Goal: Task Accomplishment & Management: Manage account settings

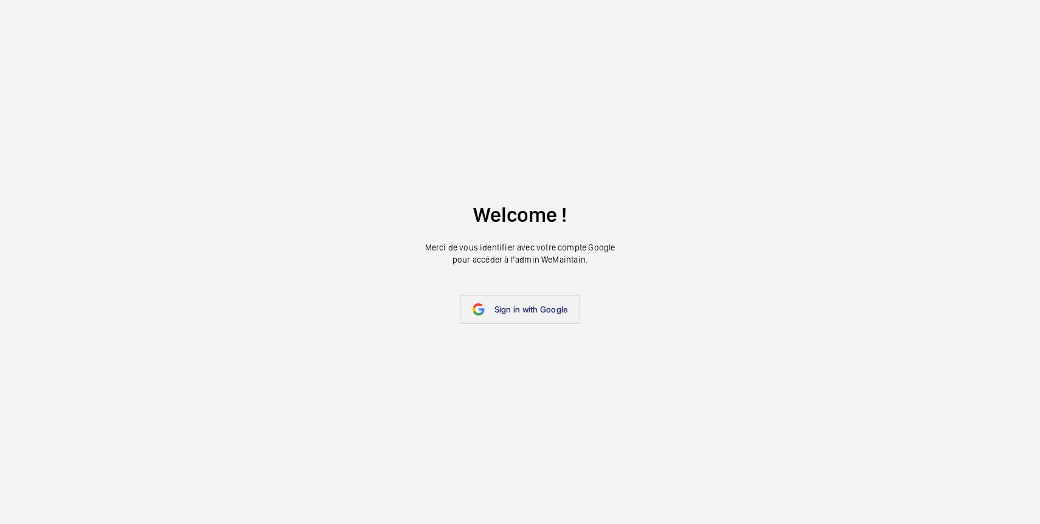
click at [553, 306] on span "Sign in with Google" at bounding box center [531, 310] width 74 height 10
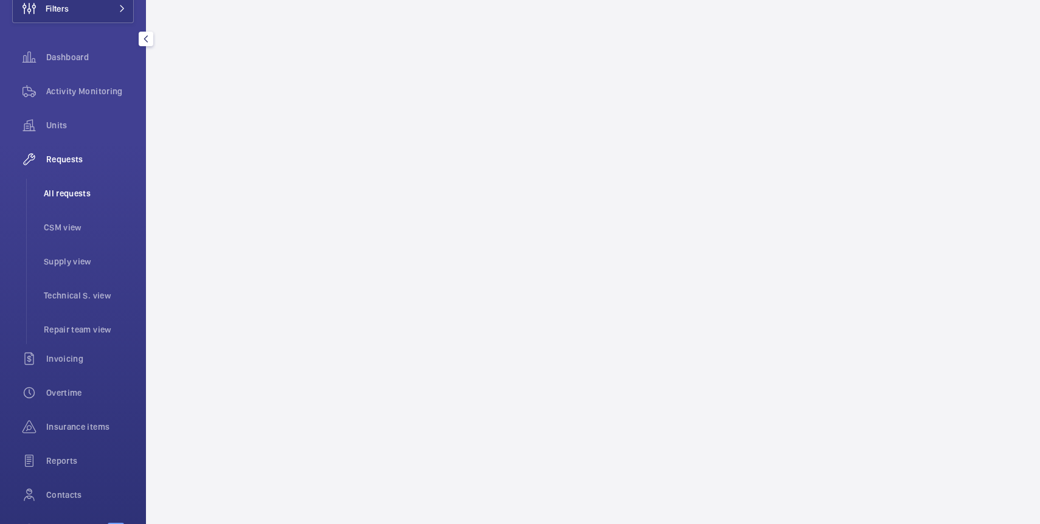
scroll to position [80, 0]
click at [66, 164] on span "Requests" at bounding box center [90, 163] width 88 height 12
click at [69, 196] on span "All requests" at bounding box center [89, 198] width 90 height 12
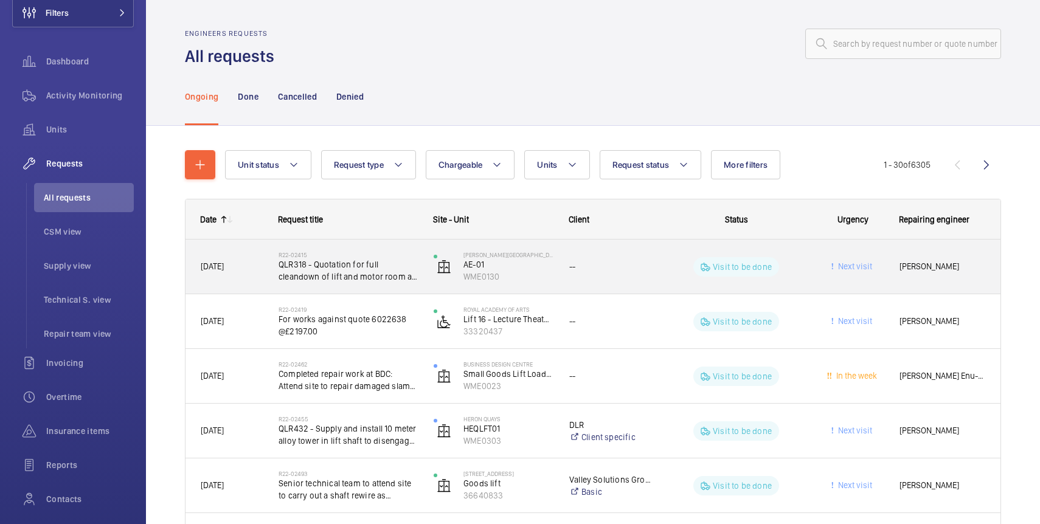
click at [331, 279] on span "QLR318 - Quotation for full cleandown of lift and motor room at, Workspace, [PE…" at bounding box center [347, 270] width 139 height 24
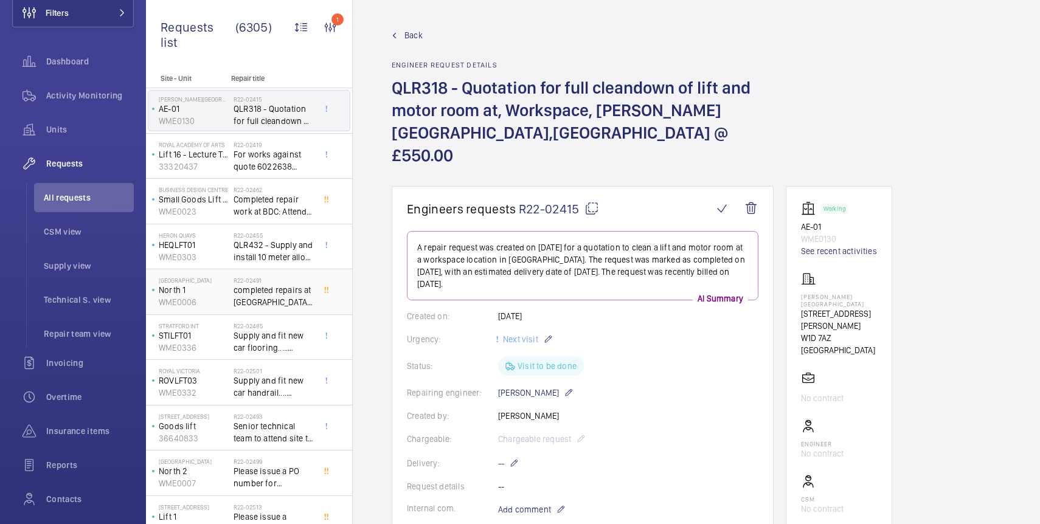
scroll to position [7, 0]
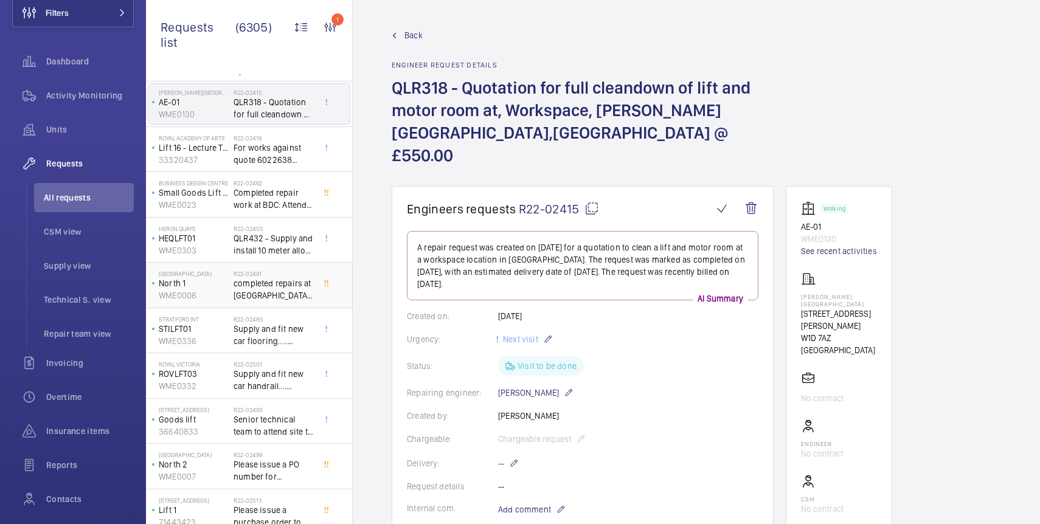
click at [300, 283] on span "completed repairs at [GEOGRAPHIC_DATA]: Shorten main belts North Lift 1. Total …" at bounding box center [273, 289] width 80 height 24
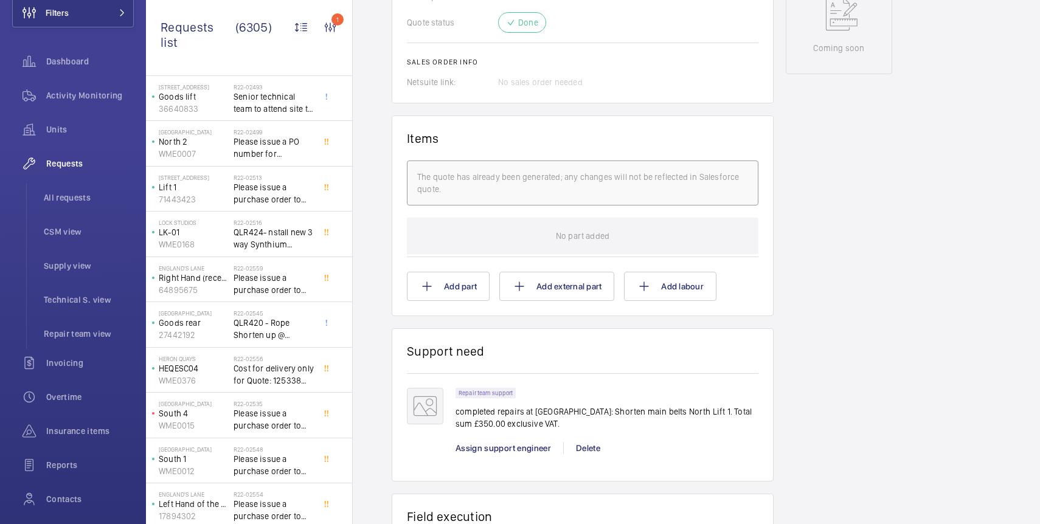
scroll to position [334, 0]
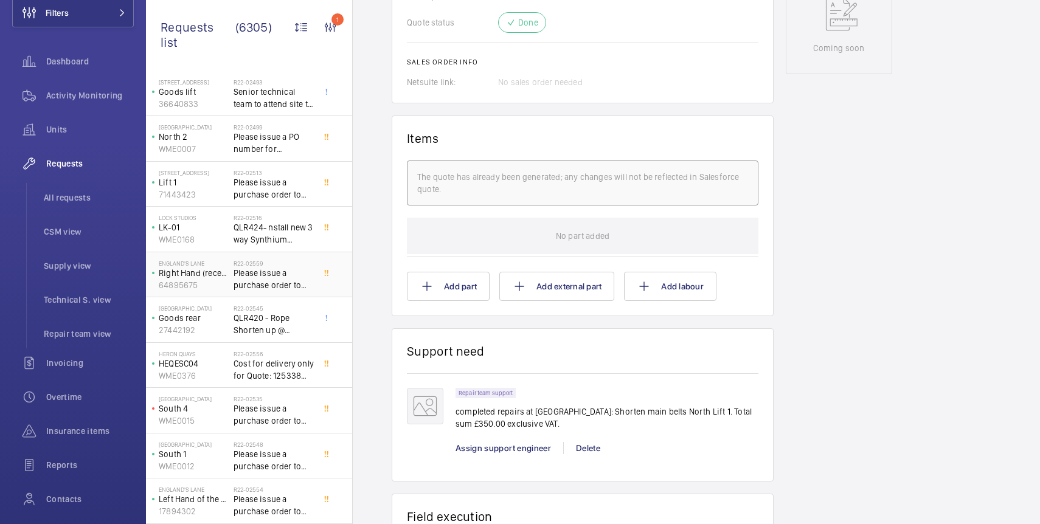
click at [306, 279] on span "Please issue a purchase order to Sam Tanner (Multiple Lifts) for the following …" at bounding box center [273, 279] width 80 height 24
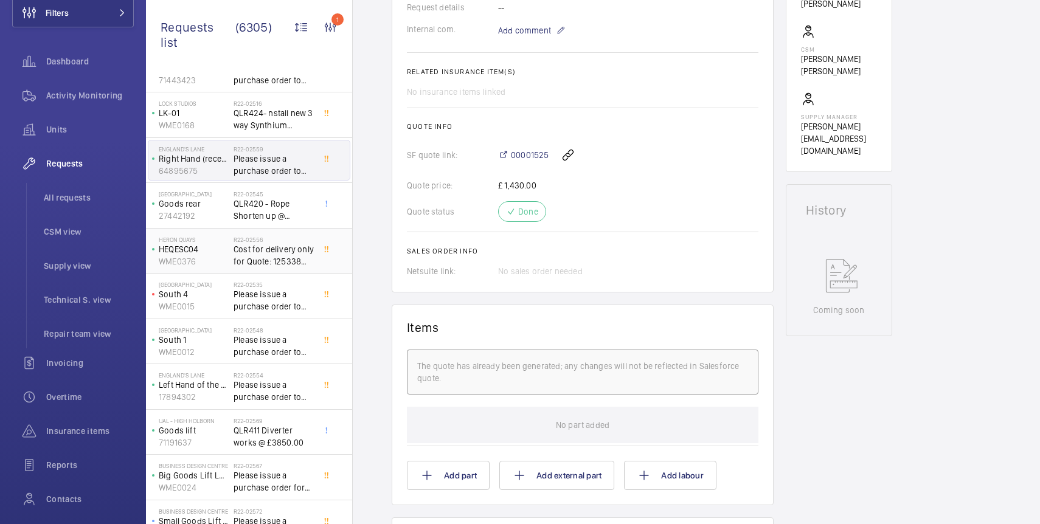
scroll to position [514, 0]
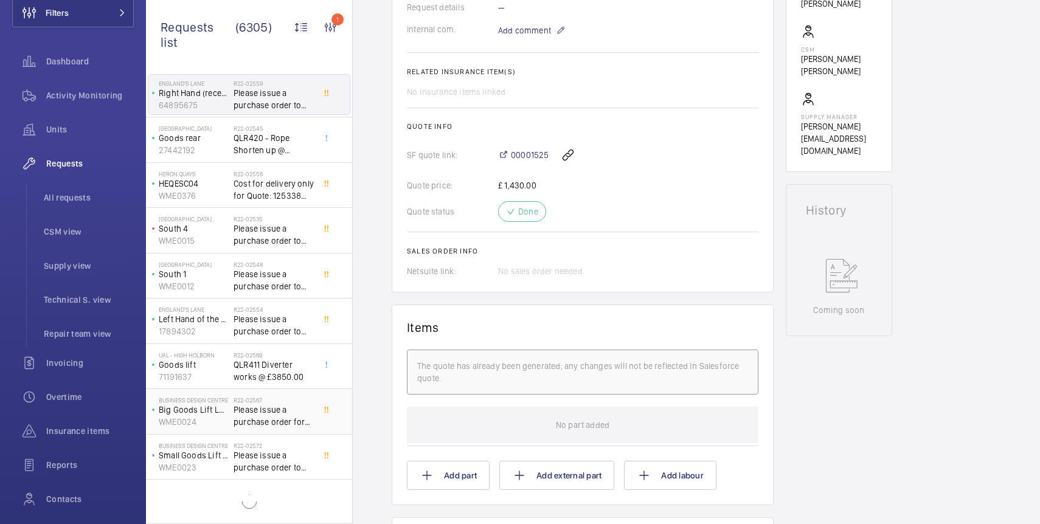
click at [299, 416] on span "Please issue a purchase order for Sam Tanner (Multiple Lifts) to carry out the …" at bounding box center [273, 416] width 80 height 24
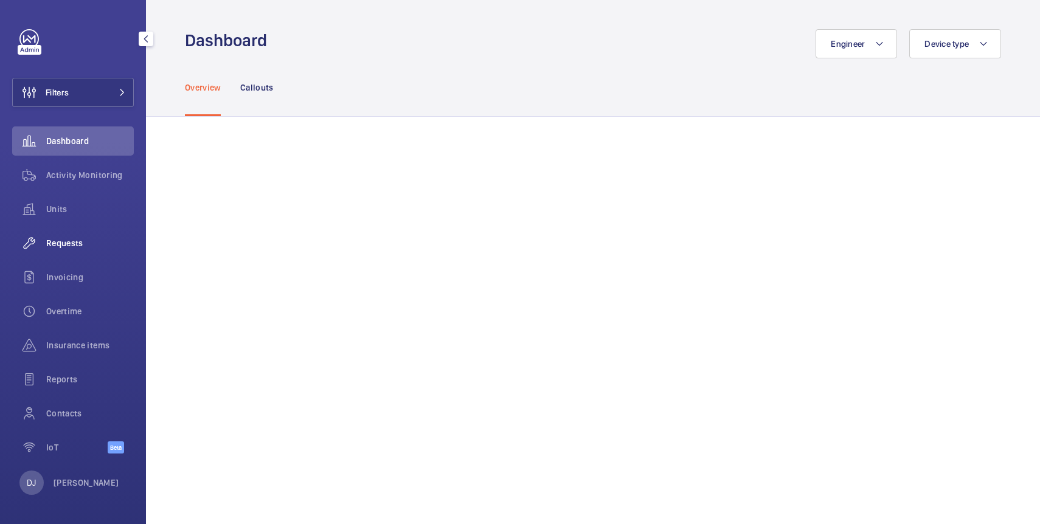
click at [78, 246] on span "Requests" at bounding box center [90, 243] width 88 height 12
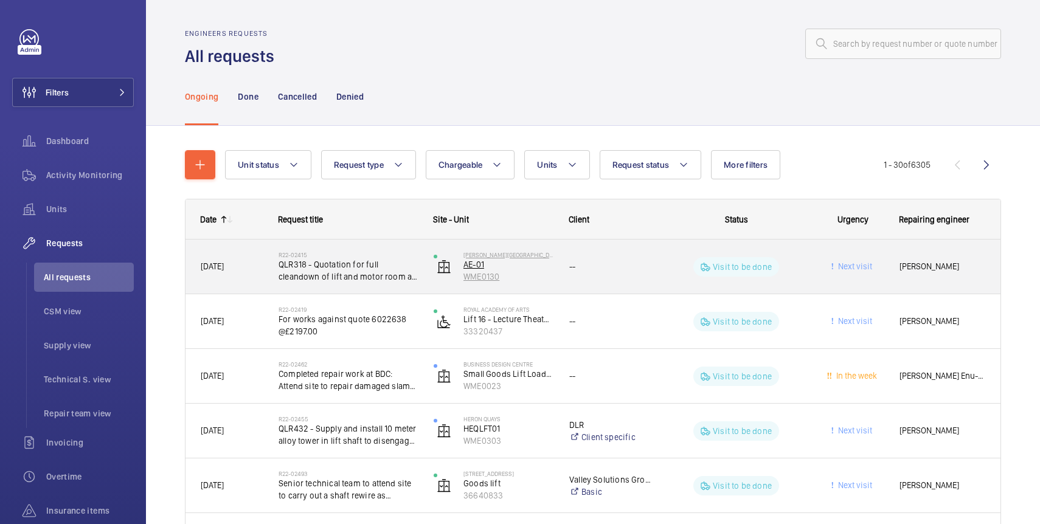
scroll to position [13, 0]
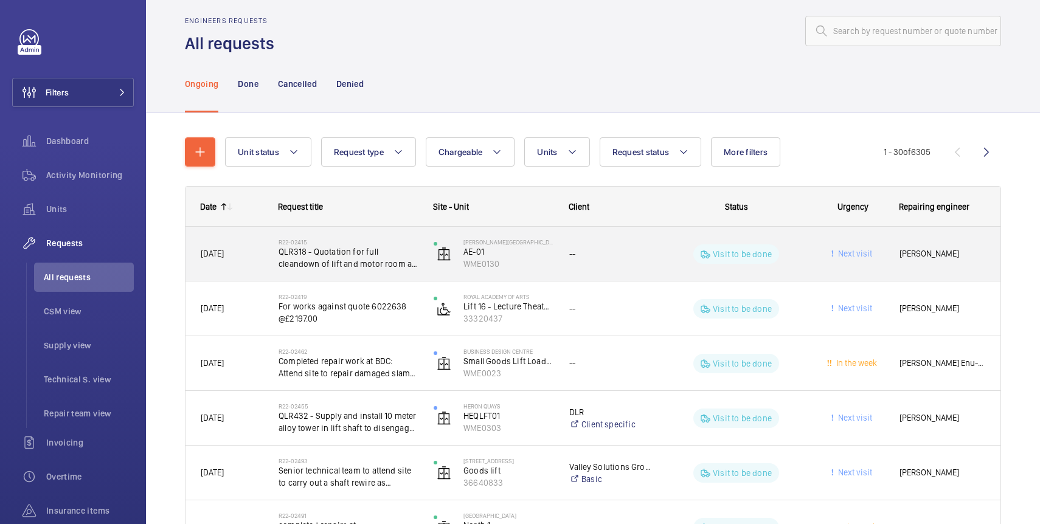
click at [578, 275] on div "--" at bounding box center [602, 254] width 97 height 54
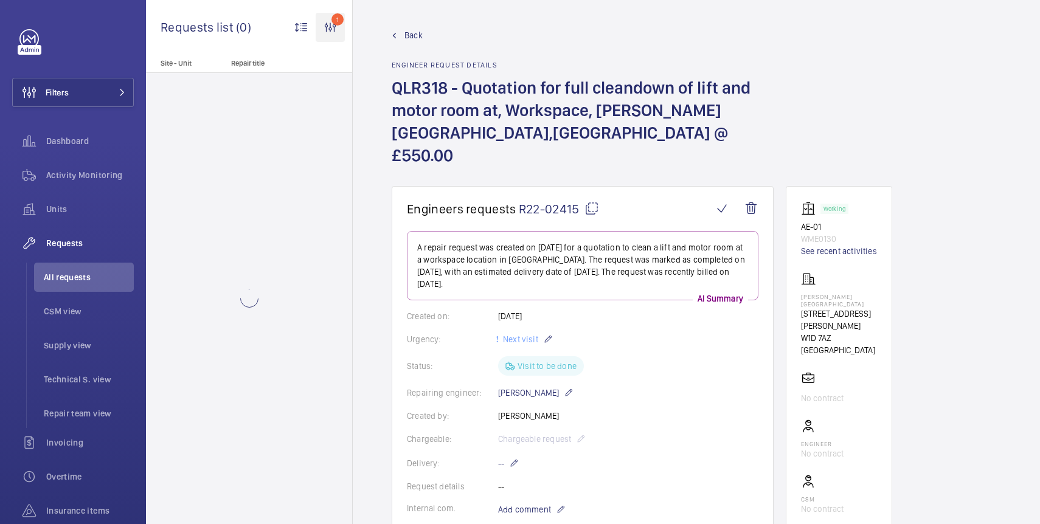
click at [333, 25] on wm-front-icon-button "1" at bounding box center [330, 27] width 29 height 29
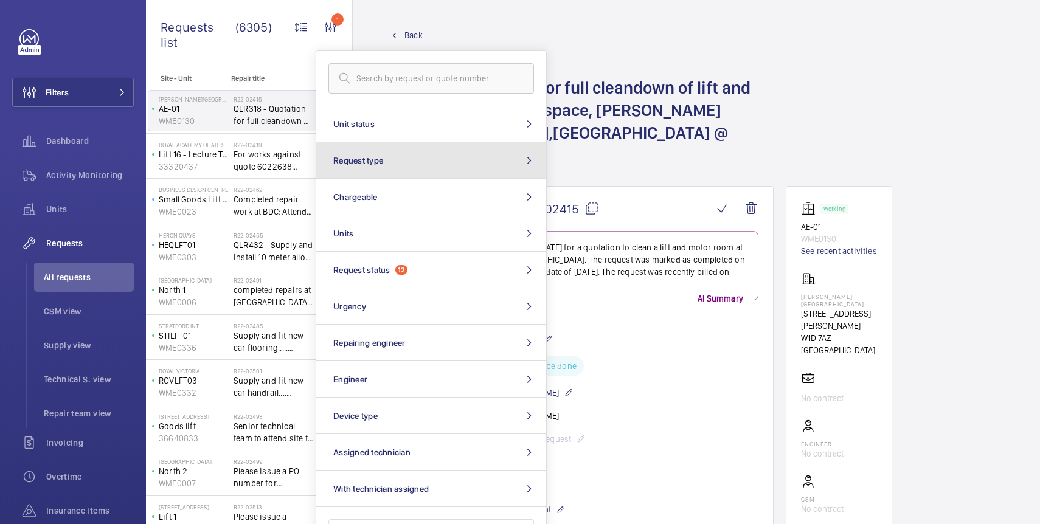
click at [400, 168] on button "Request type" at bounding box center [431, 160] width 230 height 36
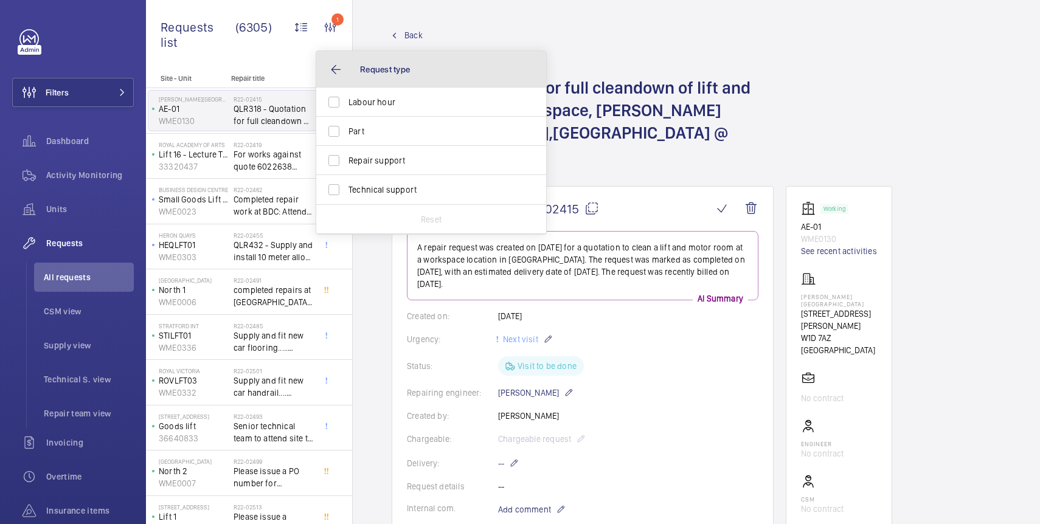
click at [337, 71] on button "Request type" at bounding box center [431, 69] width 230 height 36
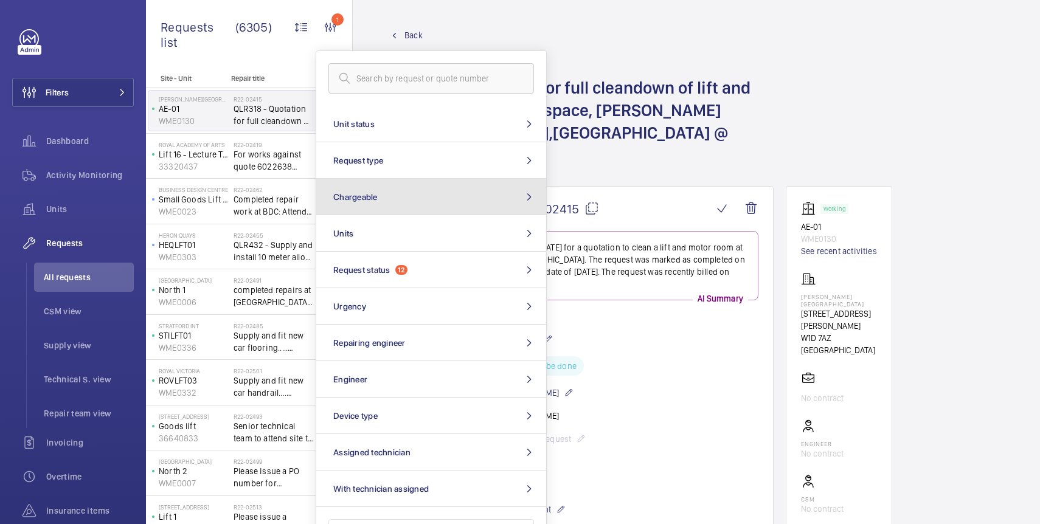
click at [404, 196] on button "Chargeable" at bounding box center [431, 197] width 230 height 36
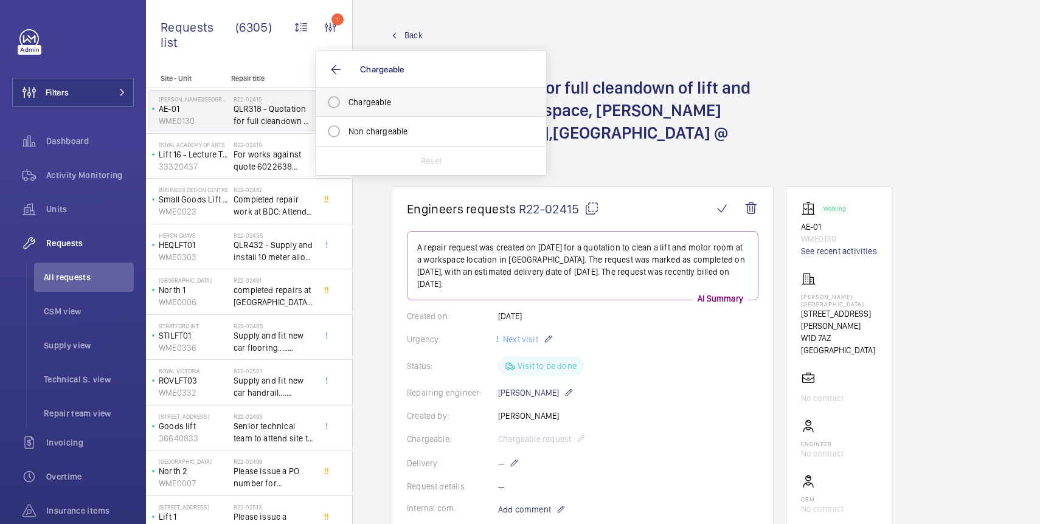
click at [330, 101] on mat-radio-button "Chargeable" at bounding box center [431, 102] width 219 height 24
radio input "true"
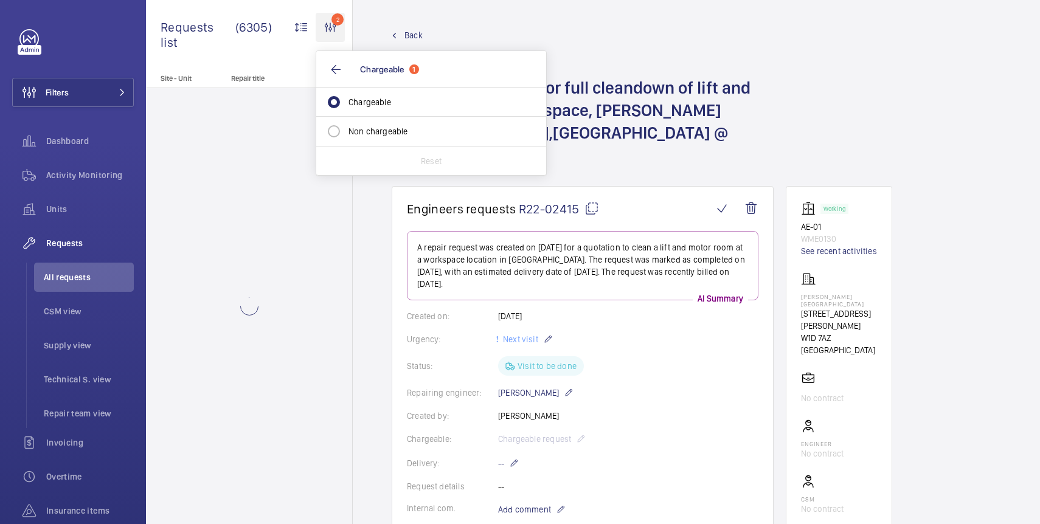
click at [333, 22] on wm-front-icon-button "2" at bounding box center [330, 27] width 29 height 29
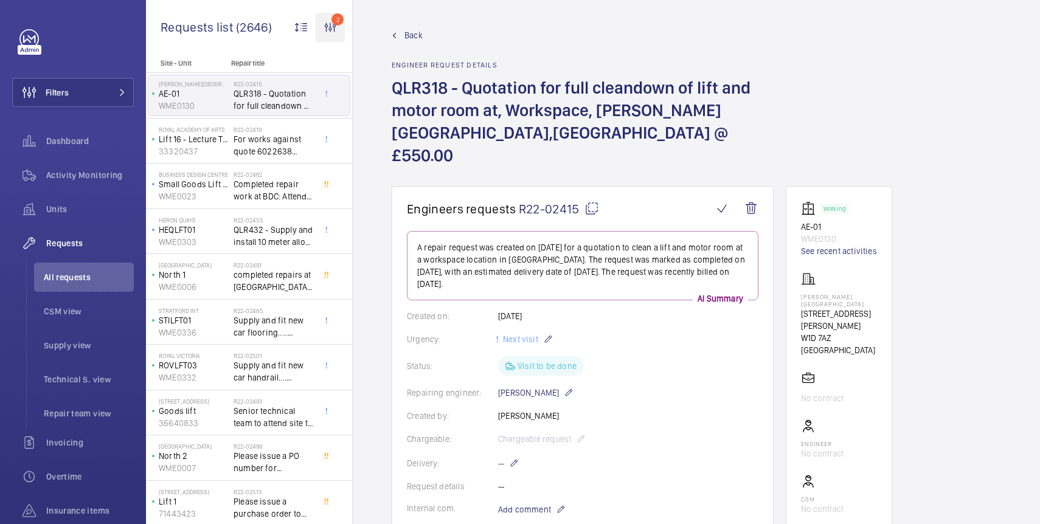
click at [333, 22] on wm-front-icon-button "2" at bounding box center [330, 27] width 29 height 29
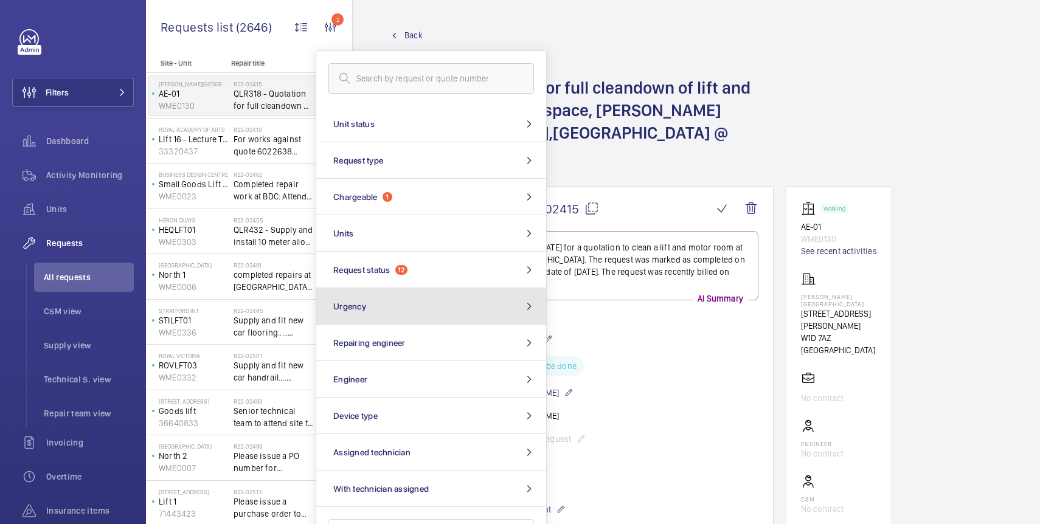
click at [423, 289] on button "Urgency" at bounding box center [431, 306] width 230 height 36
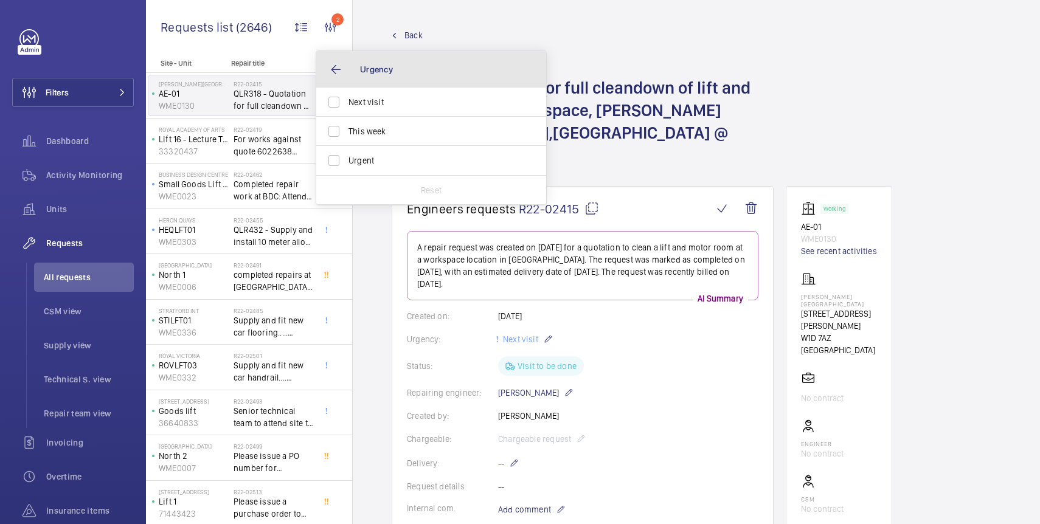
click at [334, 72] on button "Urgency" at bounding box center [431, 69] width 230 height 36
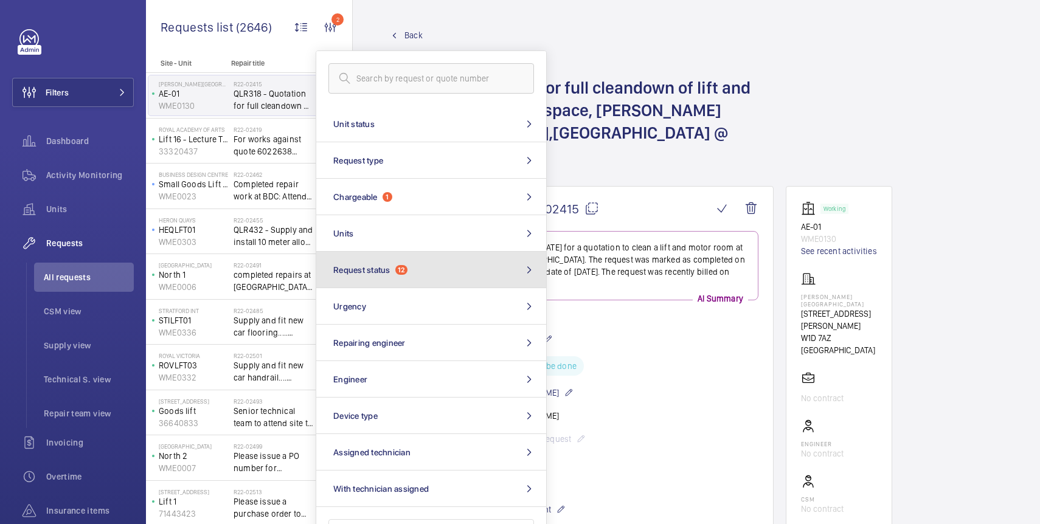
click at [392, 269] on button "Request status 12" at bounding box center [431, 270] width 230 height 36
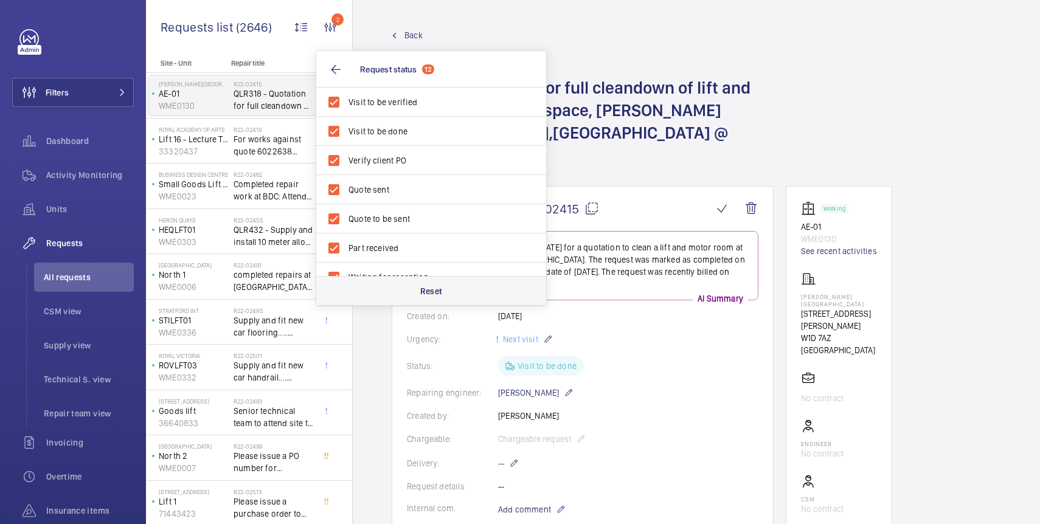
click at [416, 286] on div "Reset" at bounding box center [431, 290] width 230 height 29
checkbox input "false"
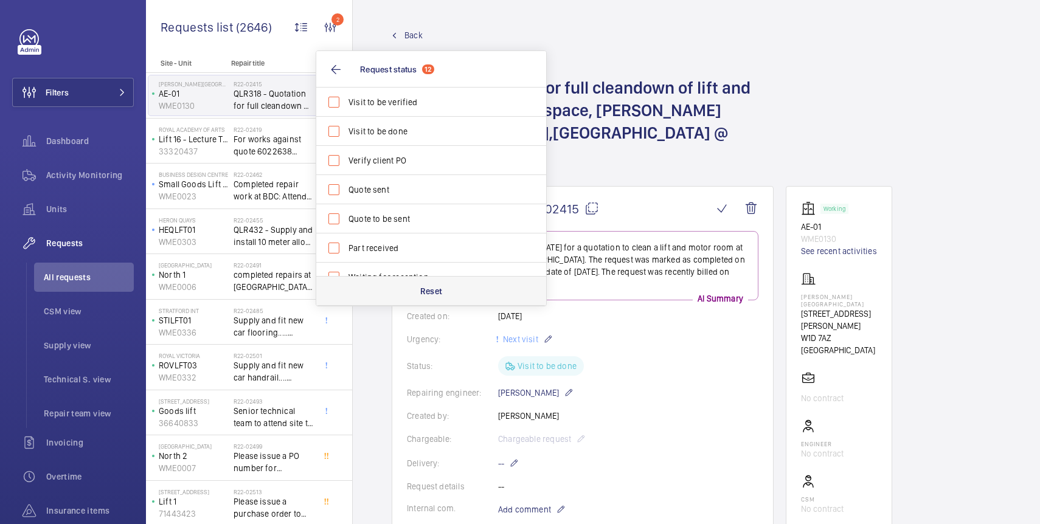
checkbox input "false"
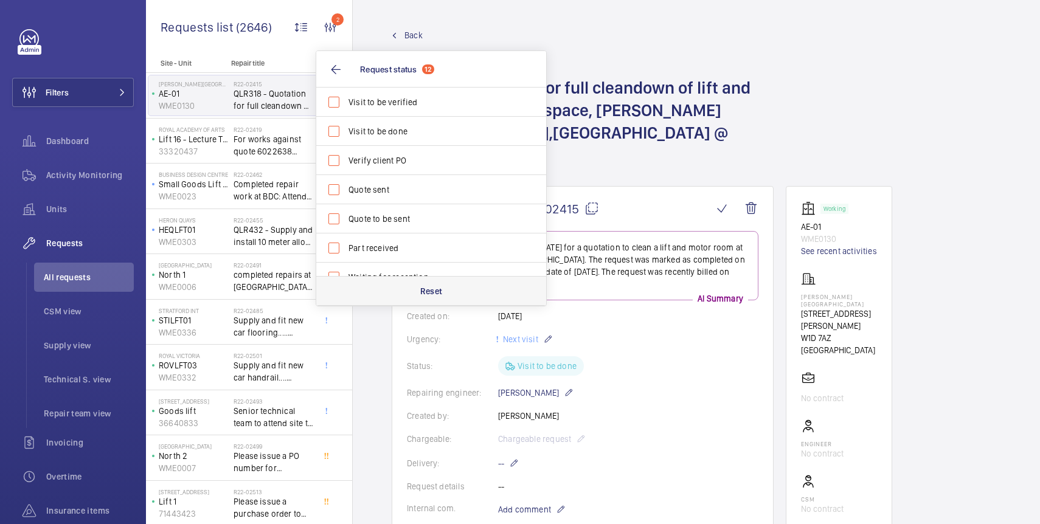
checkbox input "false"
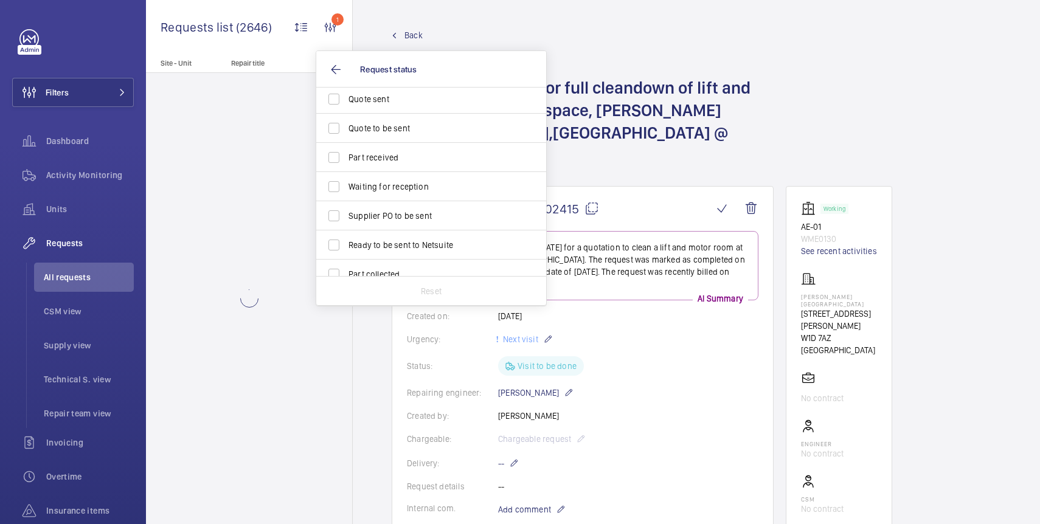
scroll to position [102, 0]
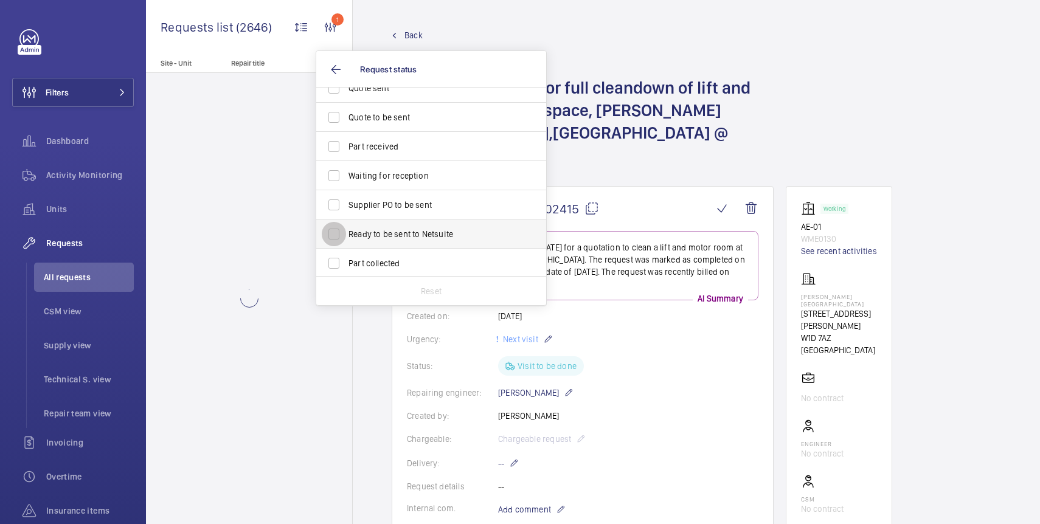
click at [335, 231] on input "Ready to be sent to Netsuite" at bounding box center [334, 234] width 24 height 24
checkbox input "true"
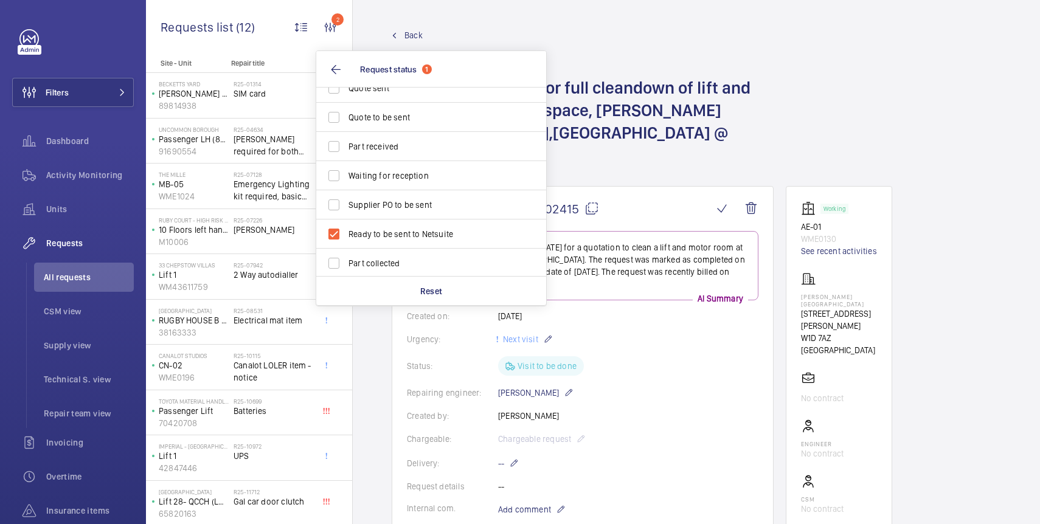
click at [345, 43] on div "Requests list (12) 2 Unit status Request type Chargeable 1 Units Request status…" at bounding box center [249, 29] width 206 height 59
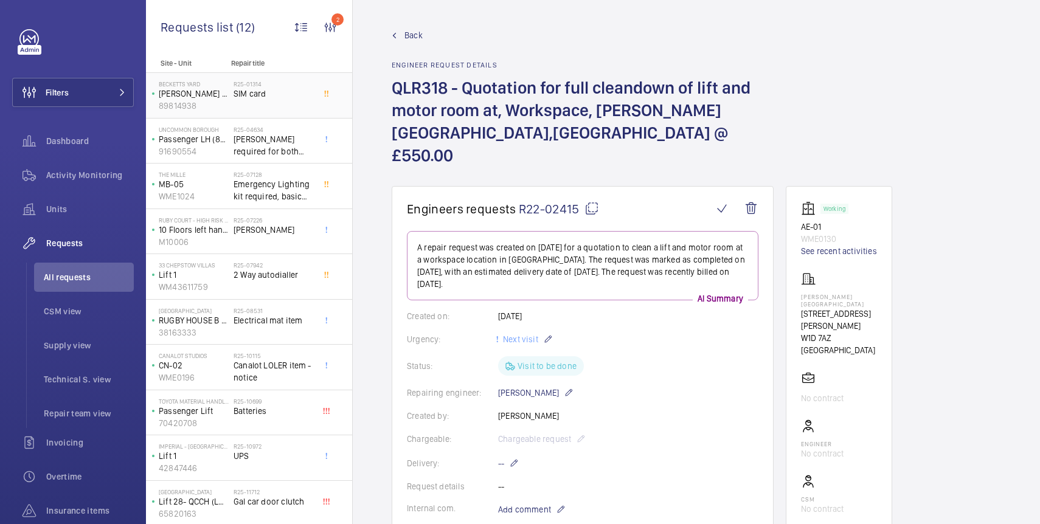
click at [306, 105] on div "R25-01314 SIM card" at bounding box center [273, 97] width 80 height 35
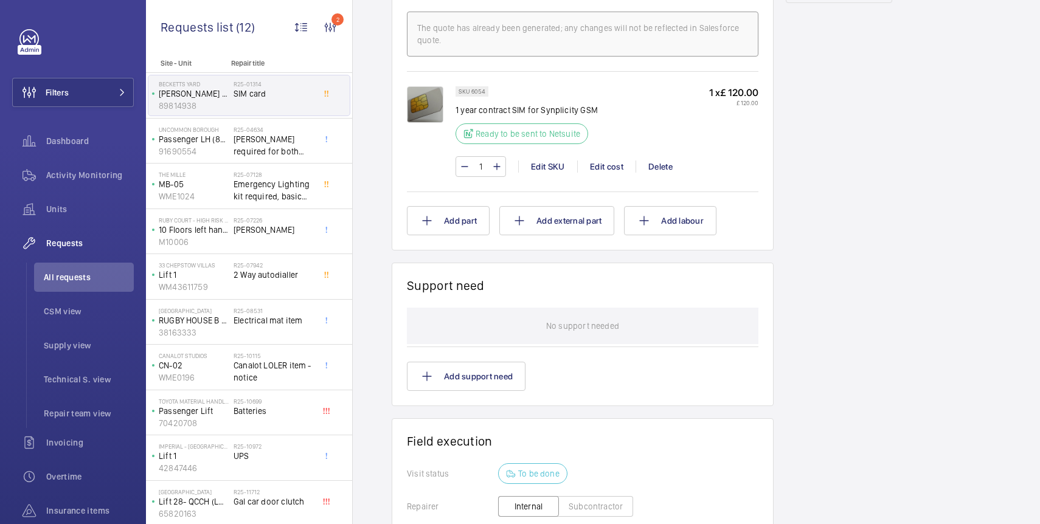
scroll to position [743, 0]
click at [295, 152] on span "[PERSON_NAME] required for both lifts" at bounding box center [273, 145] width 80 height 24
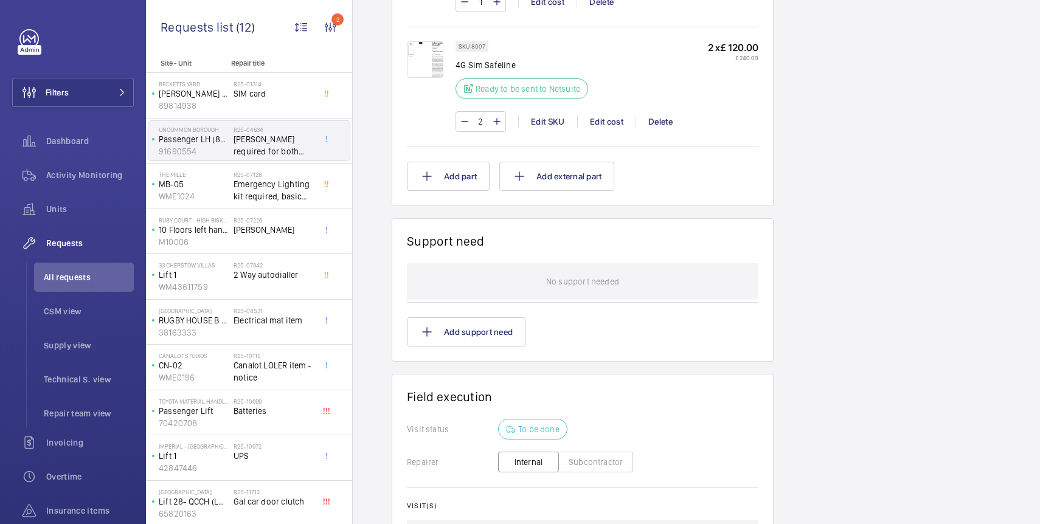
scroll to position [956, 0]
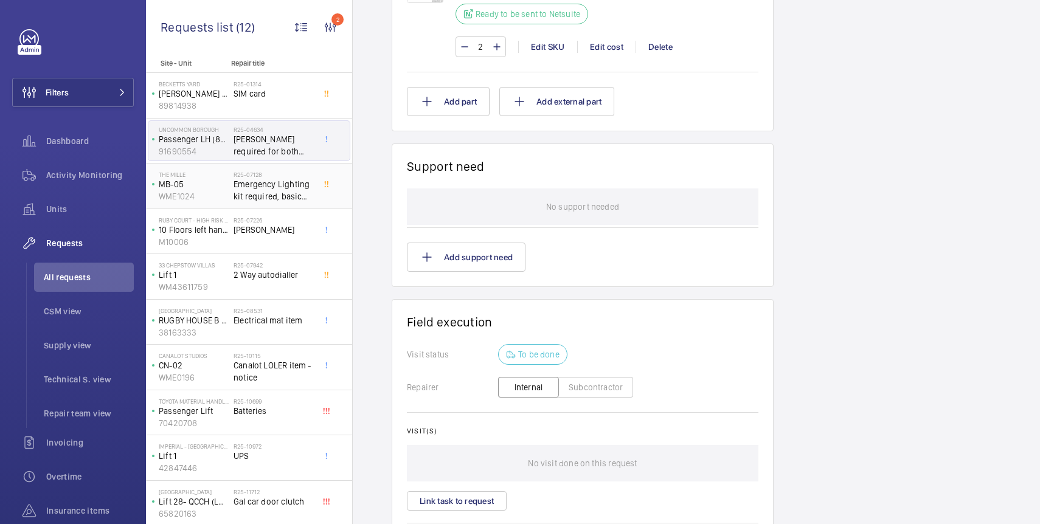
click at [317, 204] on div "R25-07128 Emergency Lighting kit required, basic small one is fine." at bounding box center [275, 186] width 85 height 40
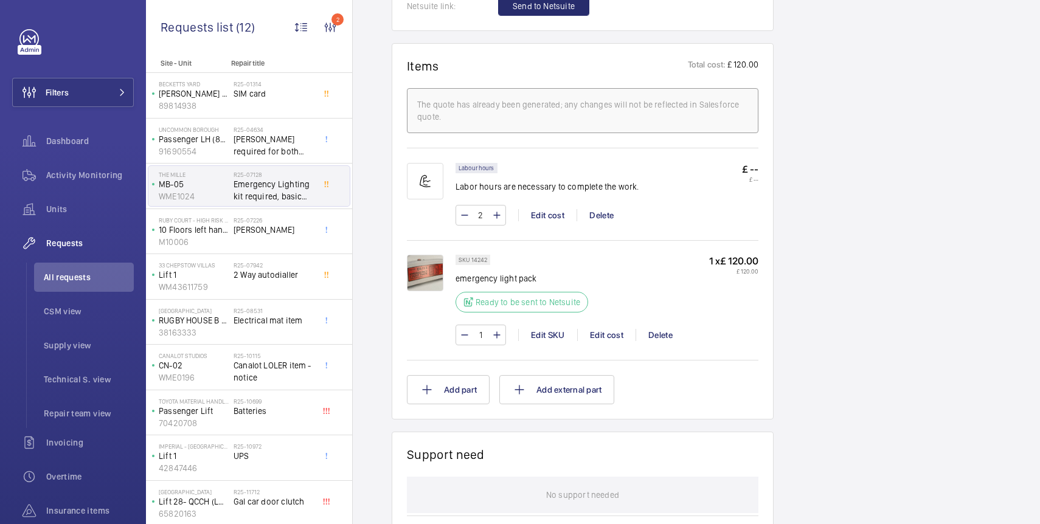
scroll to position [733, 0]
click at [300, 227] on span "[PERSON_NAME]" at bounding box center [273, 230] width 80 height 12
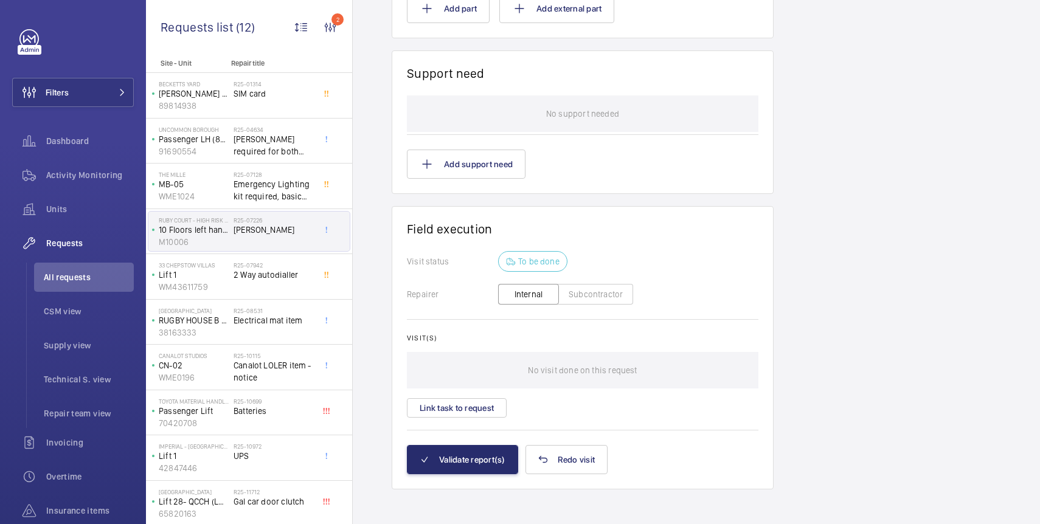
scroll to position [1079, 0]
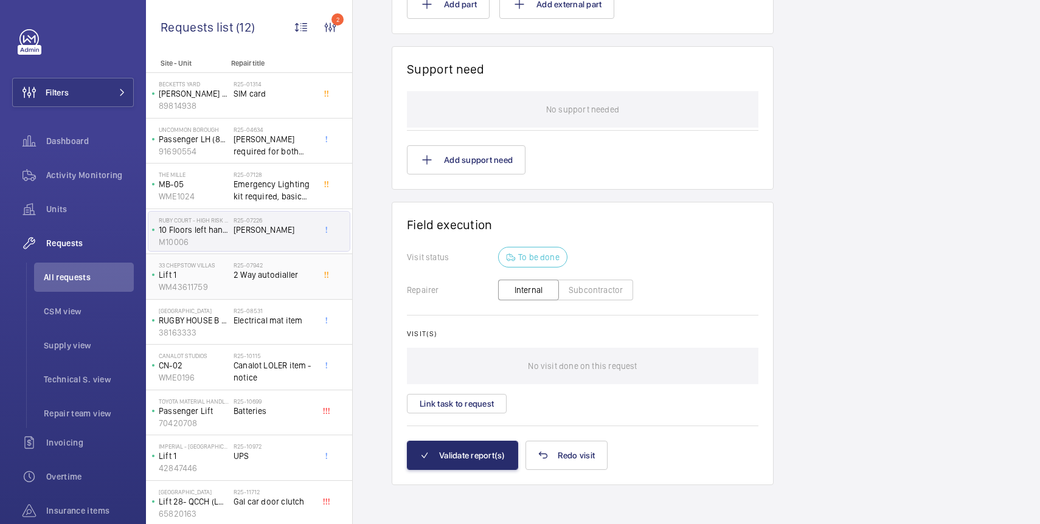
click at [299, 289] on div "R25-07942 2 Way autodialler" at bounding box center [273, 278] width 80 height 35
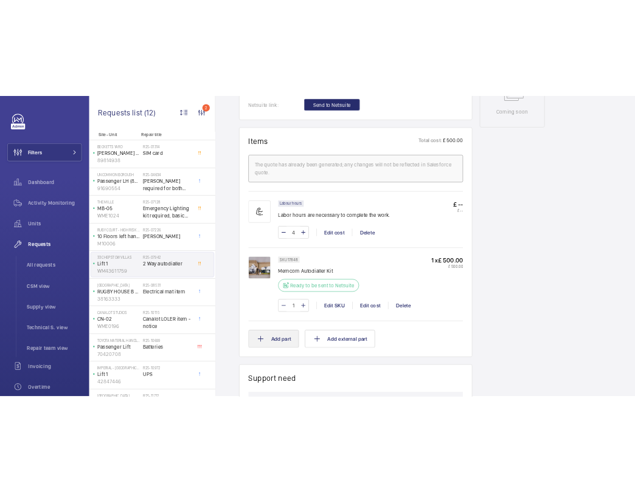
scroll to position [680, 0]
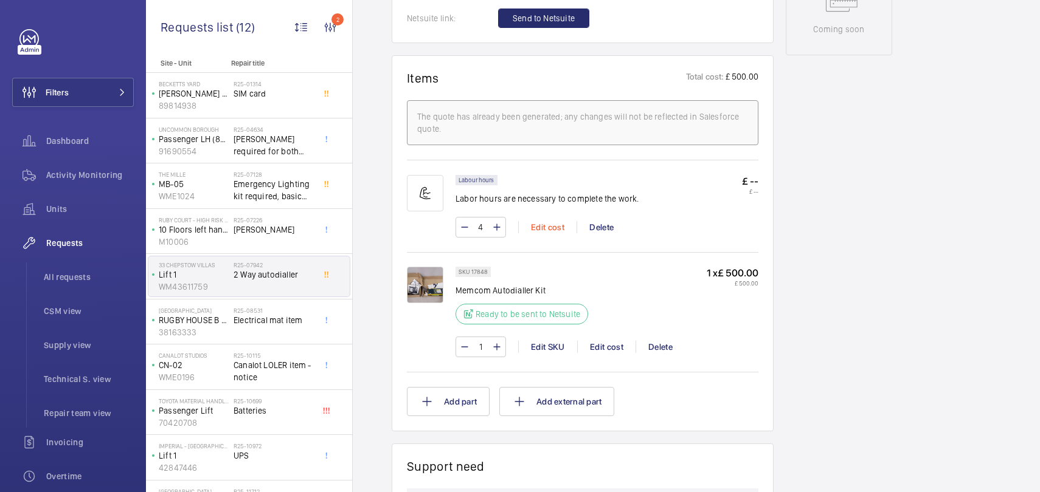
click at [540, 227] on div "Edit cost" at bounding box center [547, 227] width 58 height 12
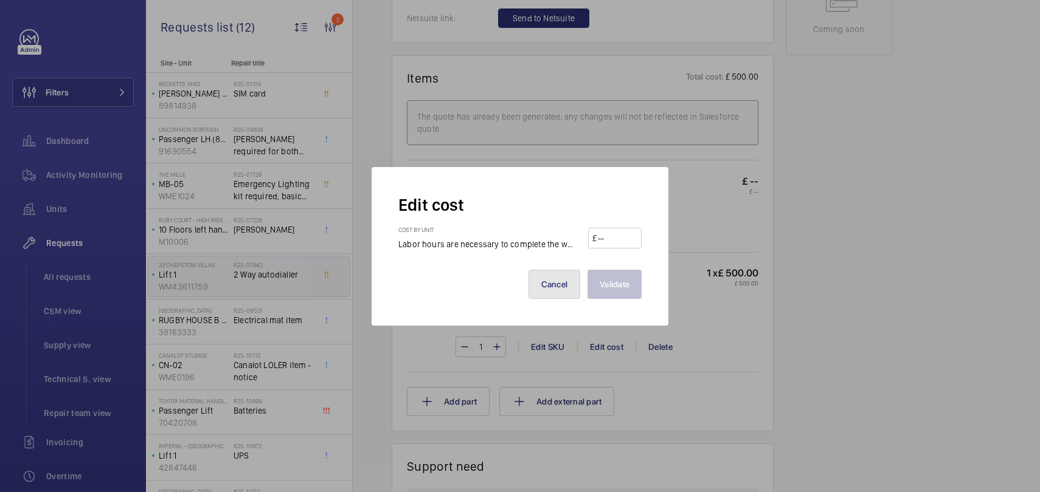
click at [560, 277] on button "Cancel" at bounding box center [554, 284] width 52 height 29
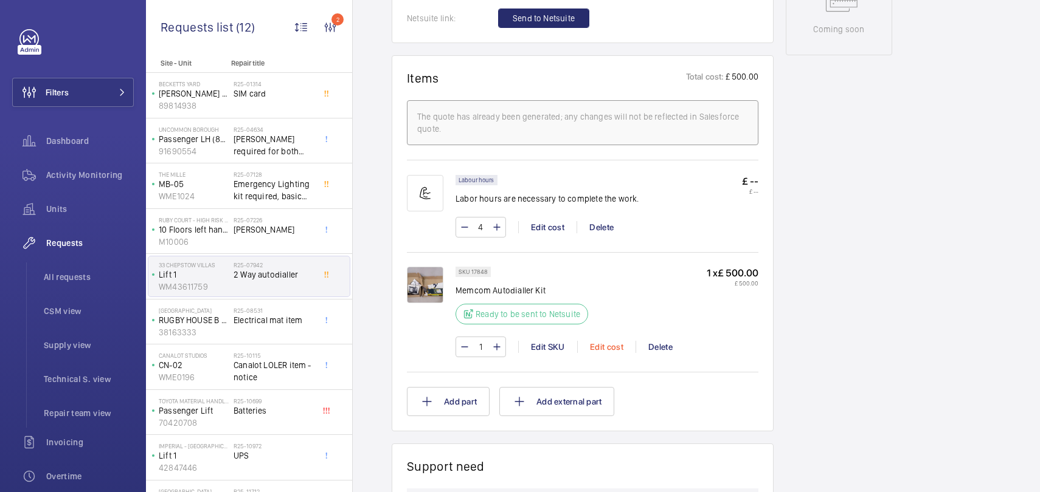
click at [612, 352] on div "Edit cost" at bounding box center [606, 347] width 58 height 12
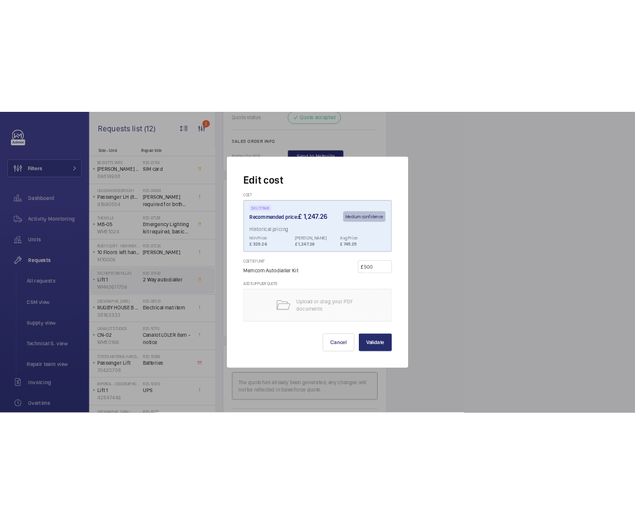
scroll to position [705, 0]
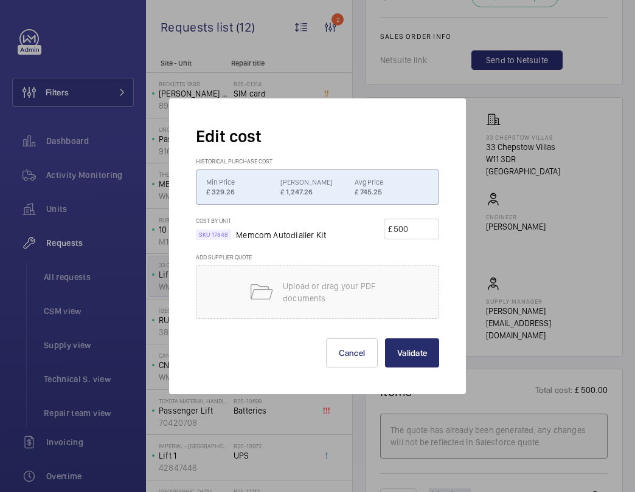
click at [359, 233] on div "Cost by unit SKU 17848 Memcom Autodialler Kit £ 500" at bounding box center [317, 235] width 243 height 36
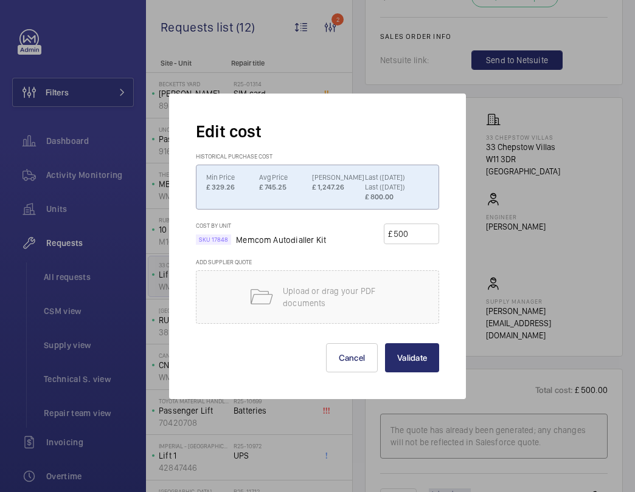
click at [398, 188] on p "Last (20/09/2025)" at bounding box center [397, 187] width 64 height 10
click at [376, 178] on p "Last Price" at bounding box center [397, 178] width 64 height 10
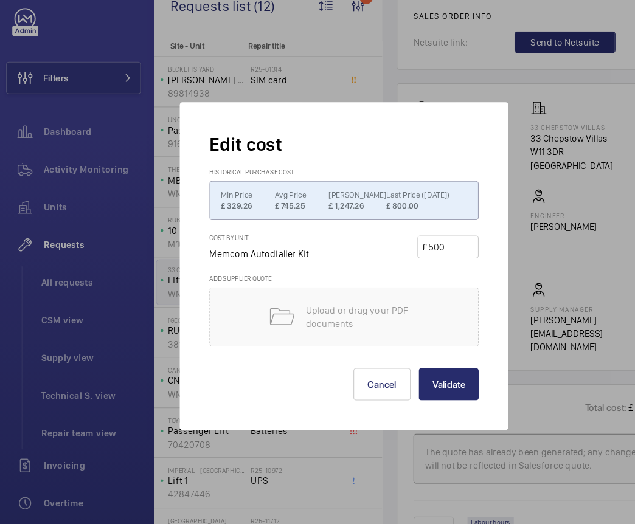
click at [431, 141] on h2 "Edit cost" at bounding box center [317, 152] width 243 height 22
click at [399, 255] on input "500" at bounding box center [413, 244] width 43 height 19
click at [222, 203] on p "£ 329.26" at bounding box center [230, 208] width 49 height 10
click at [419, 117] on div "Edit cost Historical Purchase Cost Historial Purchase Cost Medium confidence Mi…" at bounding box center [317, 262] width 297 height 296
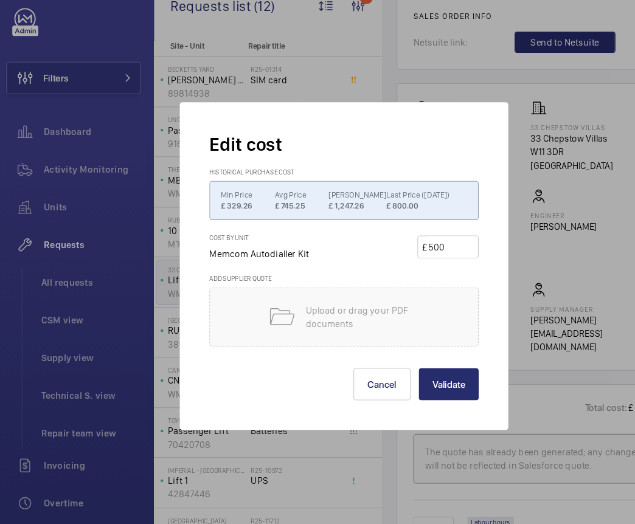
click at [443, 157] on div "Edit cost Historical Purchase Cost Historial Purchase Cost Medium confidence Mi…" at bounding box center [317, 262] width 297 height 296
click at [402, 148] on h2 "Edit cost" at bounding box center [317, 152] width 243 height 22
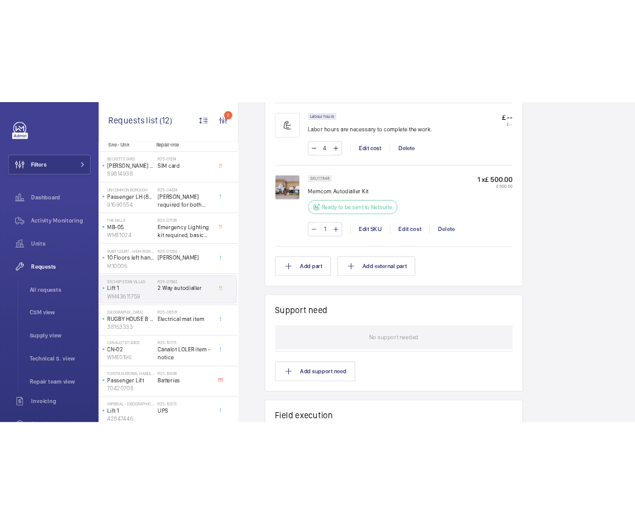
scroll to position [841, 0]
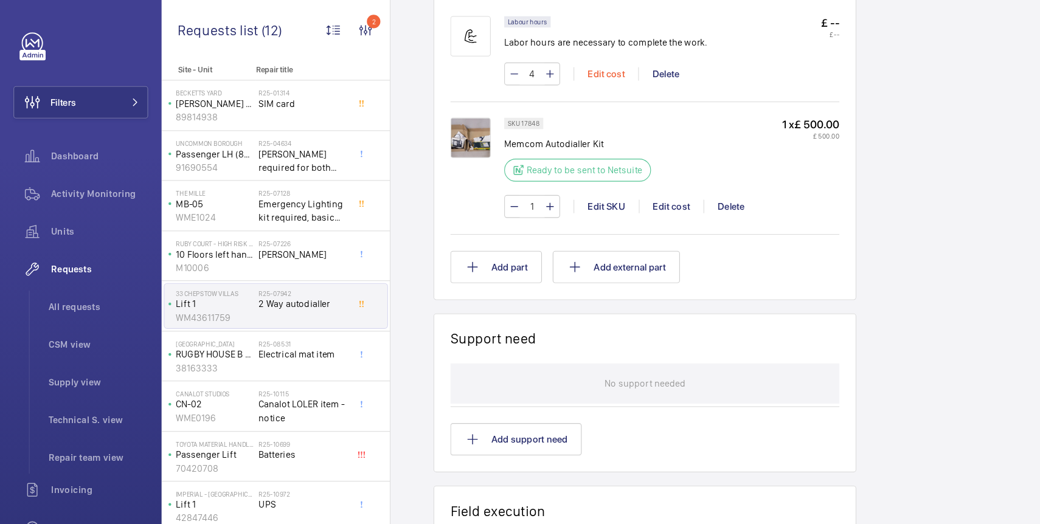
click at [540, 64] on div "Edit cost" at bounding box center [547, 67] width 58 height 12
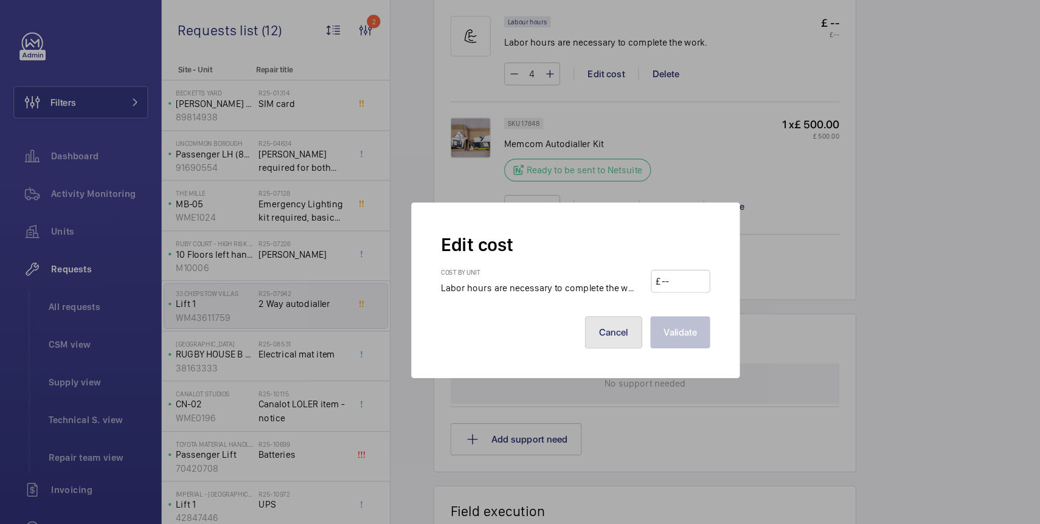
click at [550, 310] on button "Cancel" at bounding box center [554, 300] width 52 height 29
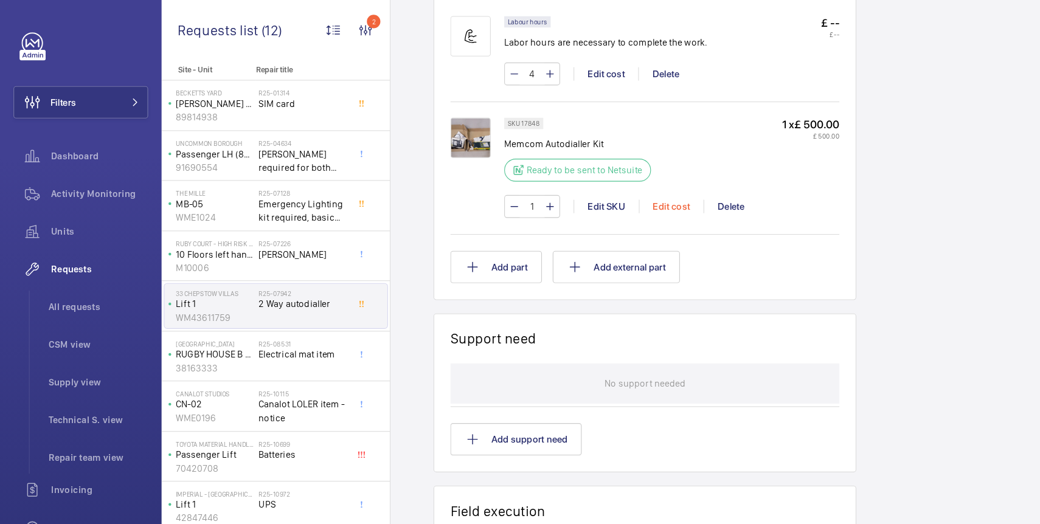
click at [609, 193] on div "Edit cost" at bounding box center [606, 187] width 58 height 12
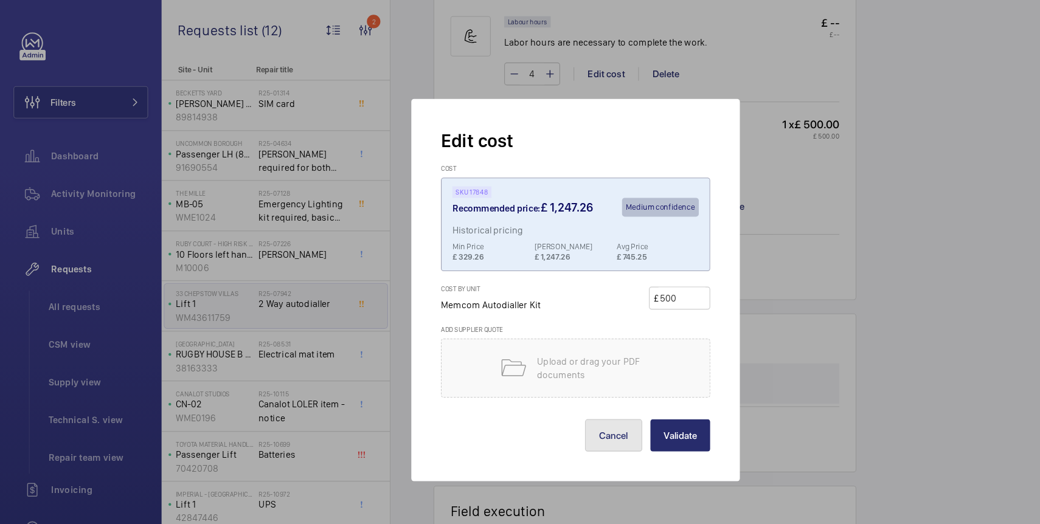
click at [559, 387] on button "Cancel" at bounding box center [554, 393] width 52 height 29
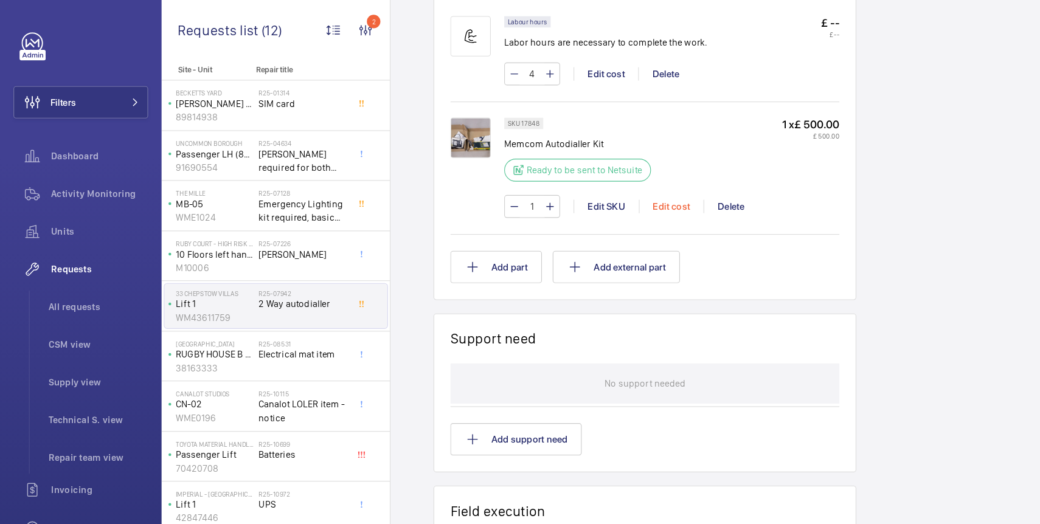
click at [602, 187] on div "Edit cost" at bounding box center [606, 187] width 58 height 12
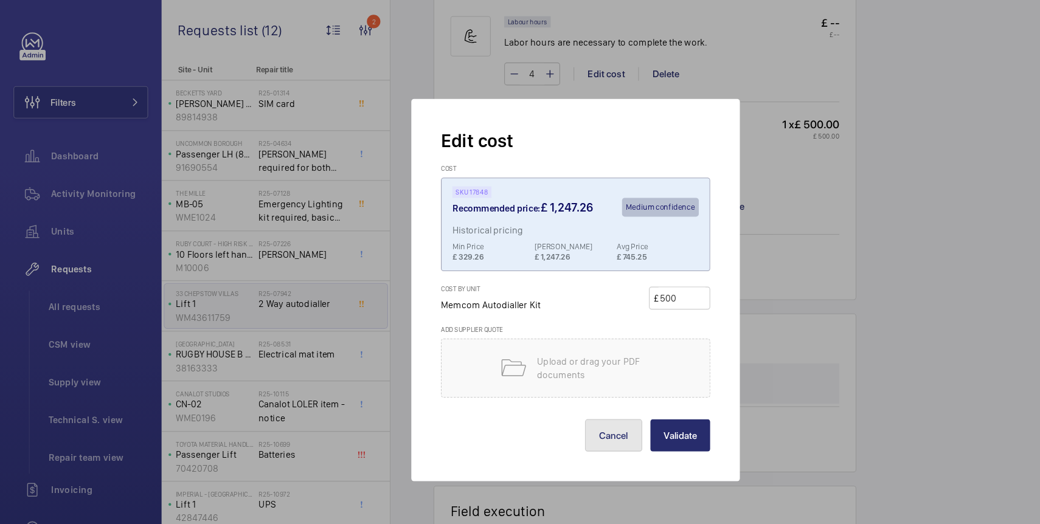
click at [548, 394] on button "Cancel" at bounding box center [554, 393] width 52 height 29
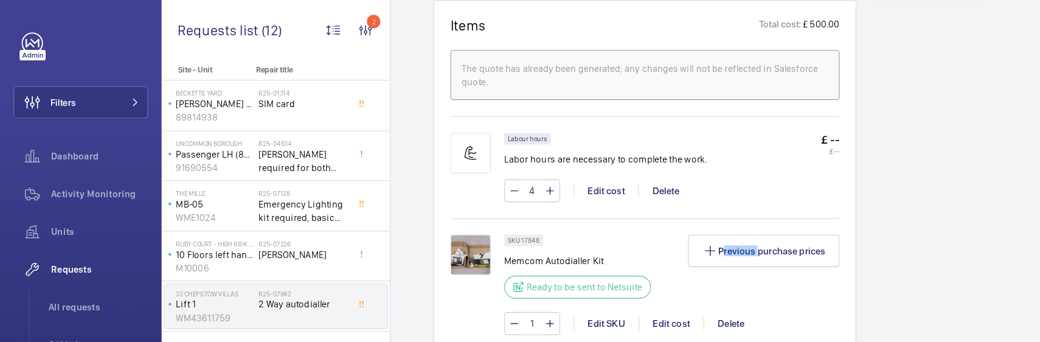
scroll to position [734, 0]
click at [334, 21] on wm-front-icon-button "2" at bounding box center [330, 27] width 29 height 29
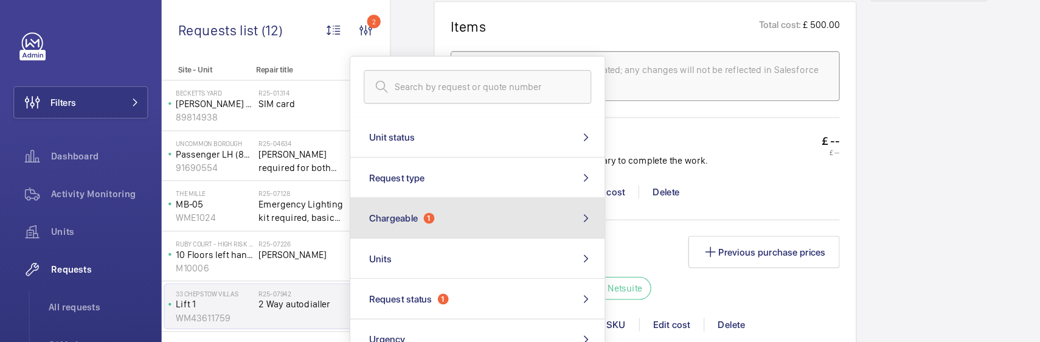
click at [402, 195] on button "Chargeable 1" at bounding box center [431, 197] width 230 height 36
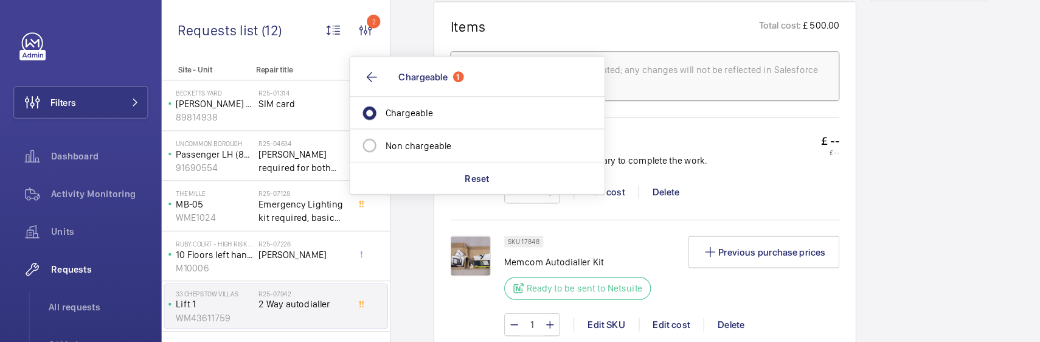
click at [375, 205] on div "Engineers requests R25-07942 A 2 way autodialler repair request was created on …" at bounding box center [696, 125] width 687 height 1483
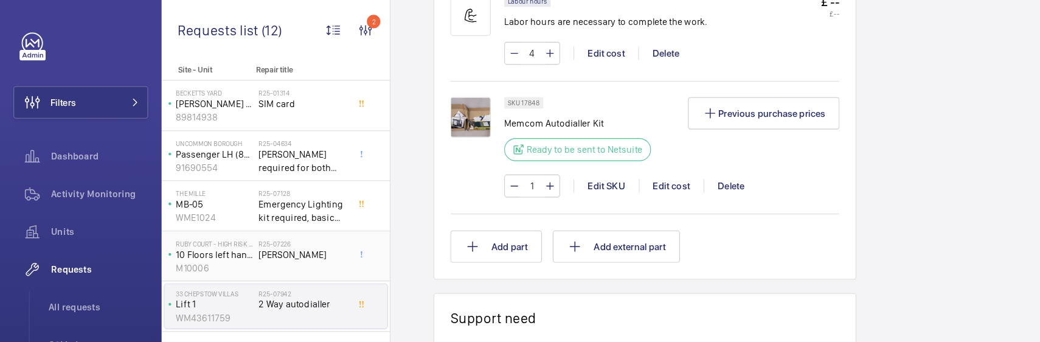
scroll to position [102, 0]
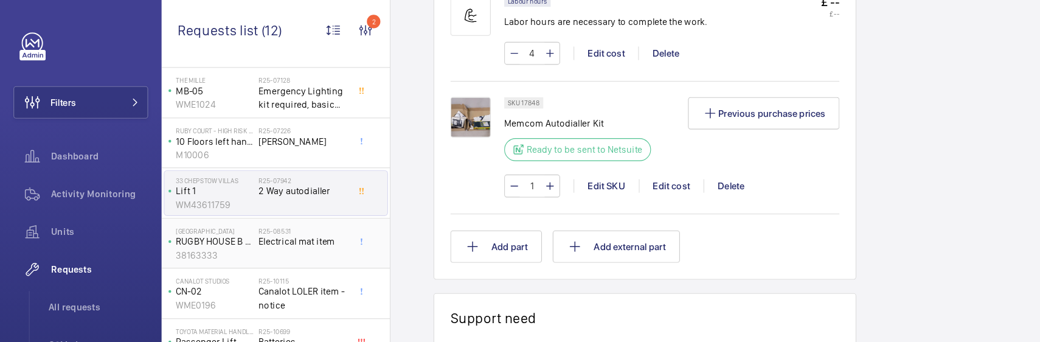
click at [303, 229] on div "R25-08531 Electrical mat item" at bounding box center [273, 222] width 80 height 35
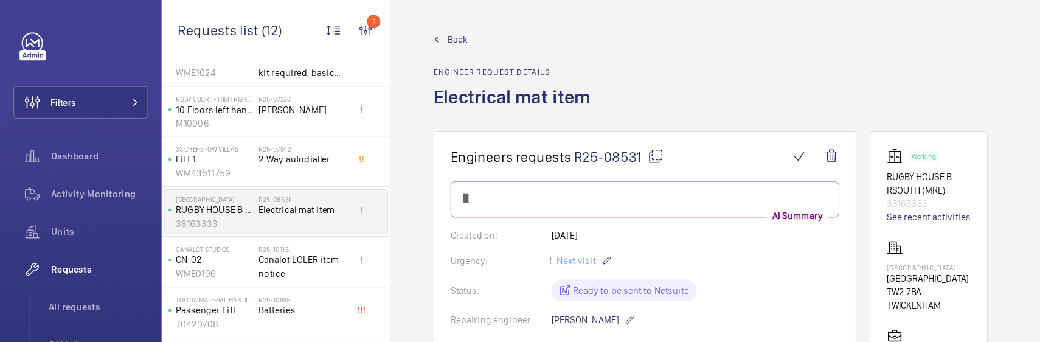
scroll to position [135, 0]
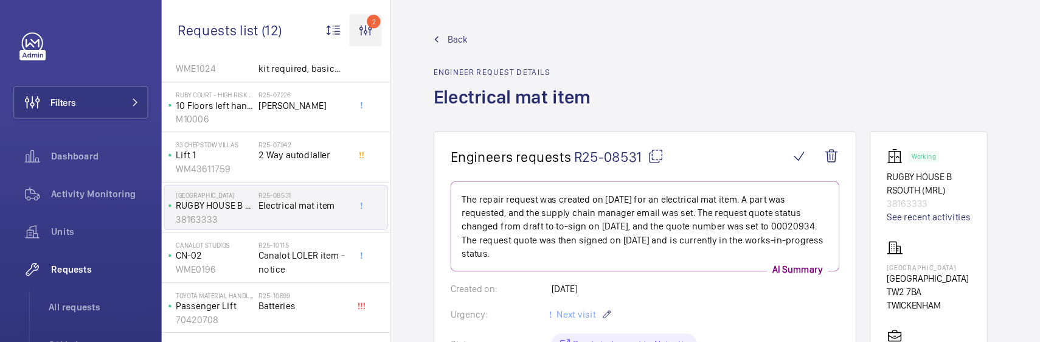
click at [324, 15] on wm-front-icon-button "2" at bounding box center [330, 27] width 29 height 29
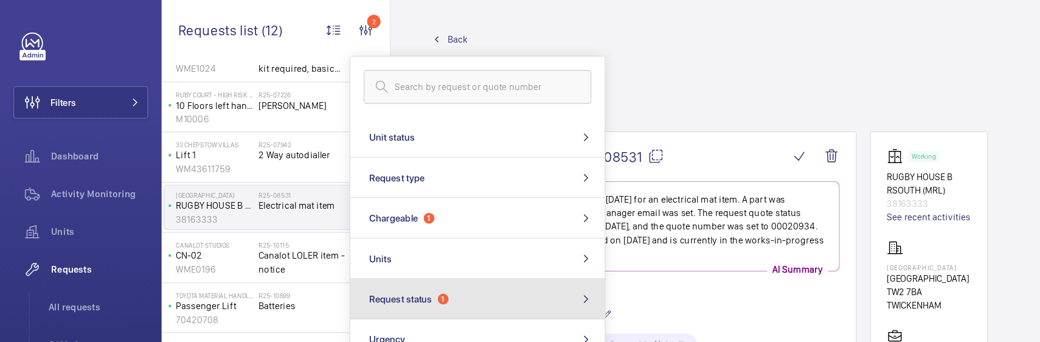
click at [426, 265] on button "Request status 1" at bounding box center [431, 270] width 230 height 36
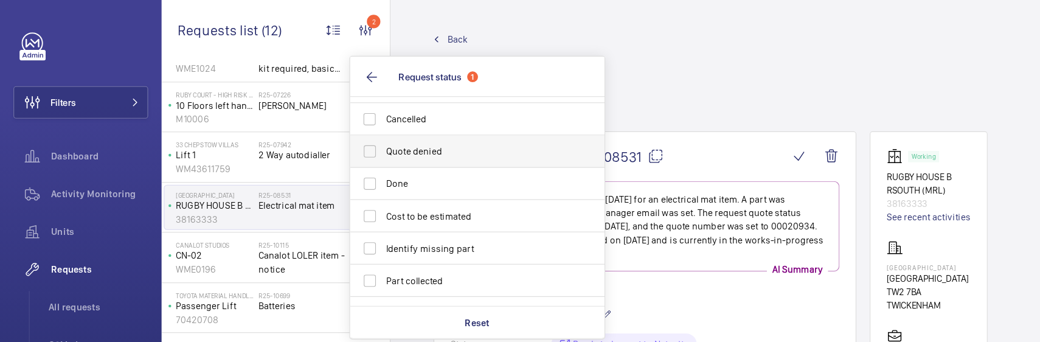
scroll to position [0, 0]
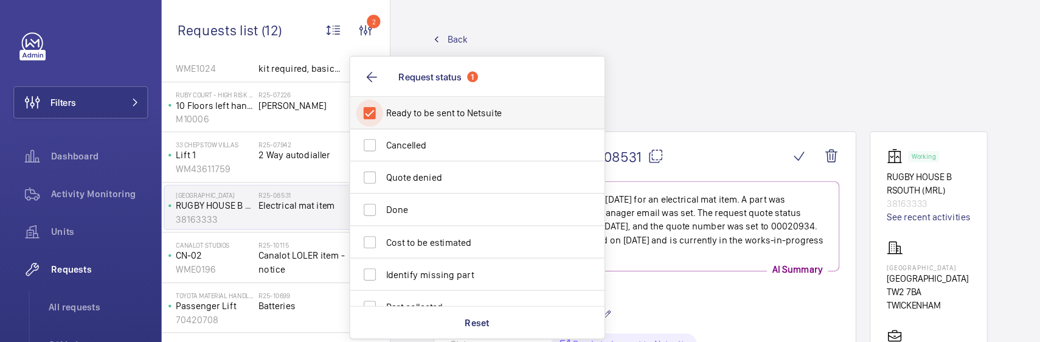
click at [334, 98] on input "Ready to be sent to Netsuite" at bounding box center [334, 102] width 24 height 24
checkbox input "false"
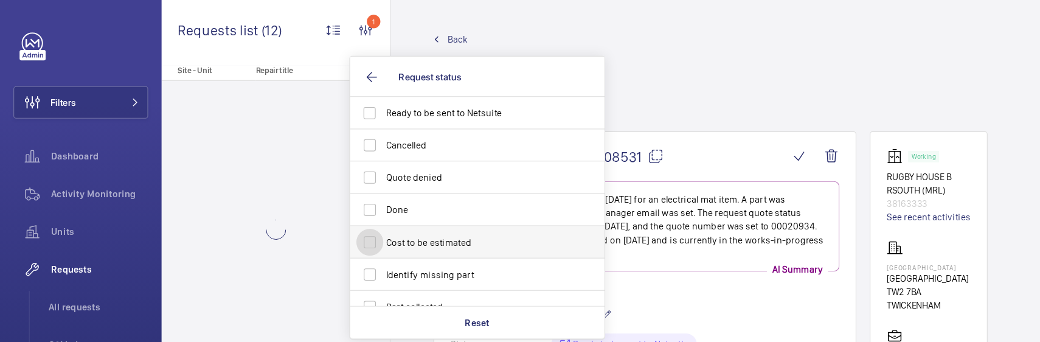
click at [334, 221] on input "Cost to be estimated" at bounding box center [334, 219] width 24 height 24
checkbox input "true"
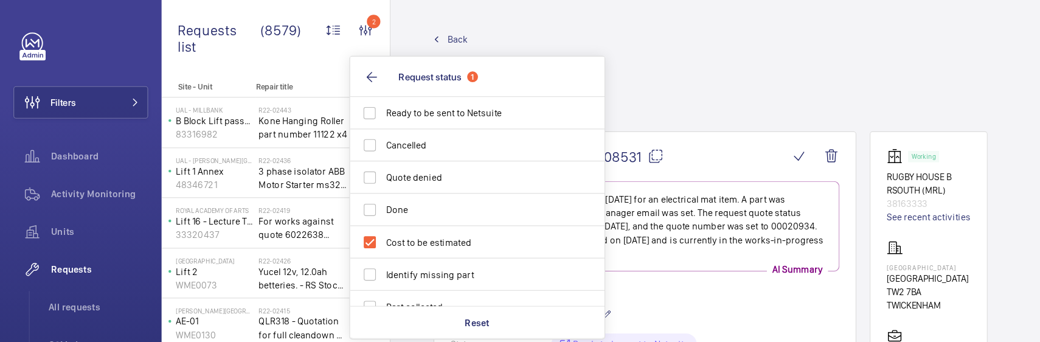
click at [588, 96] on div "Back Engineer request details Electrical mat item" at bounding box center [696, 73] width 609 height 89
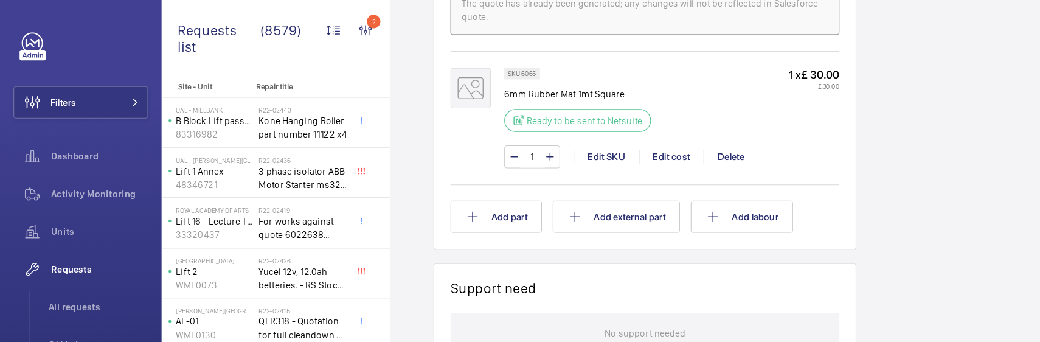
scroll to position [775, 0]
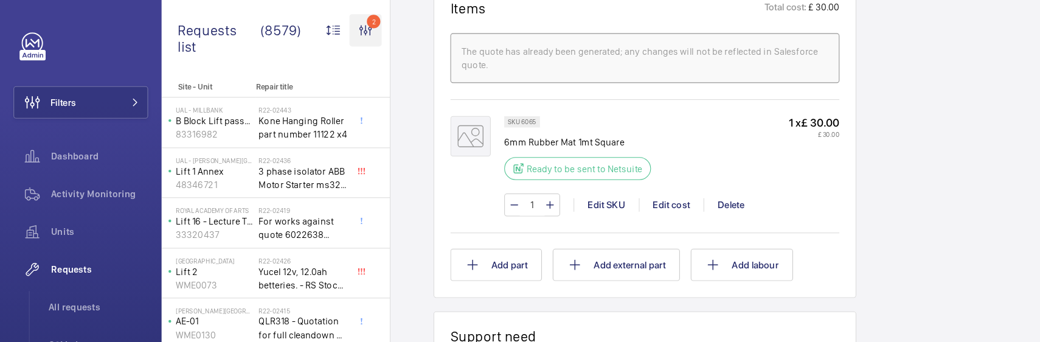
click at [332, 30] on wm-front-icon-button "2" at bounding box center [330, 27] width 29 height 29
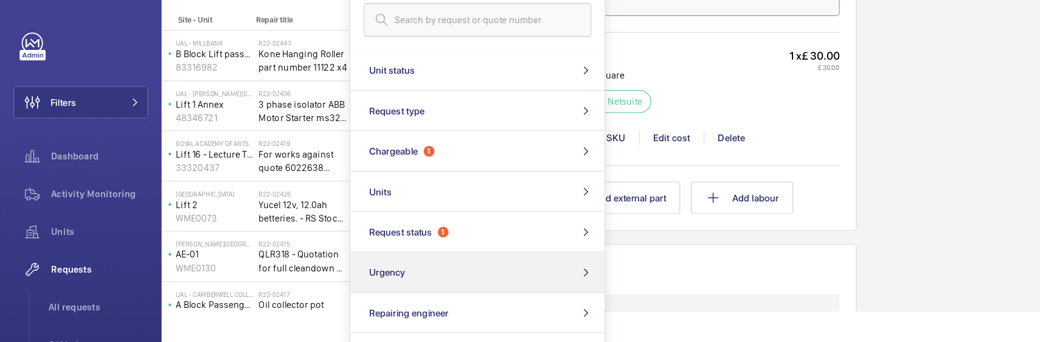
scroll to position [61, 0]
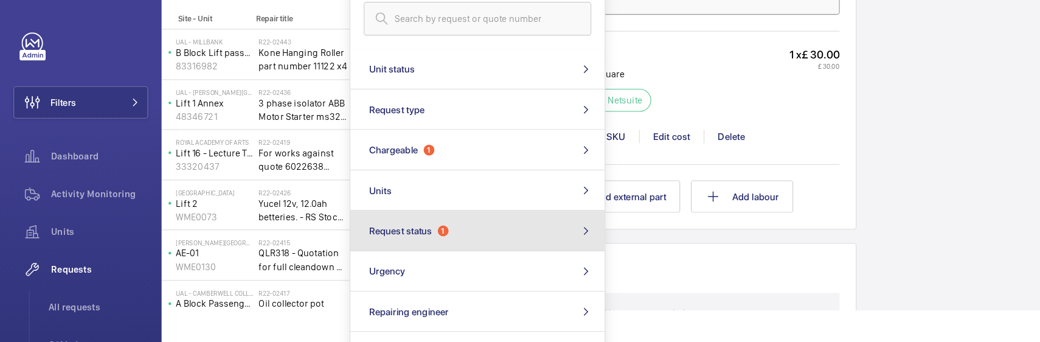
click at [382, 212] on span "Request status" at bounding box center [361, 209] width 57 height 10
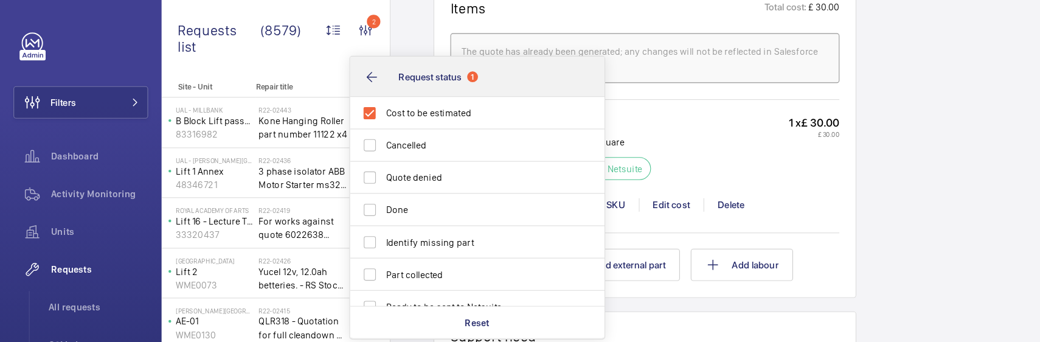
scroll to position [0, 0]
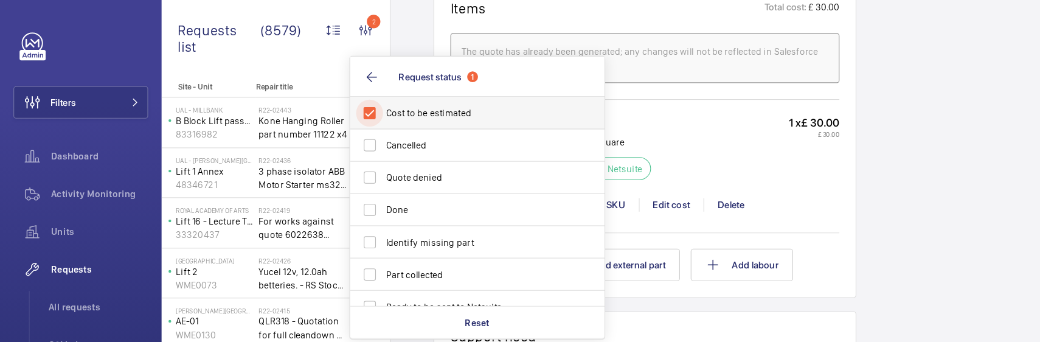
click at [333, 100] on input "Cost to be estimated" at bounding box center [334, 102] width 24 height 24
checkbox input "false"
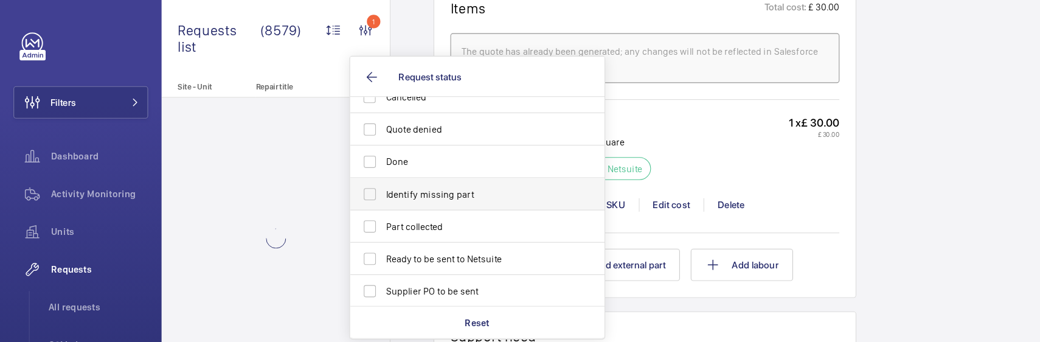
scroll to position [44, 0]
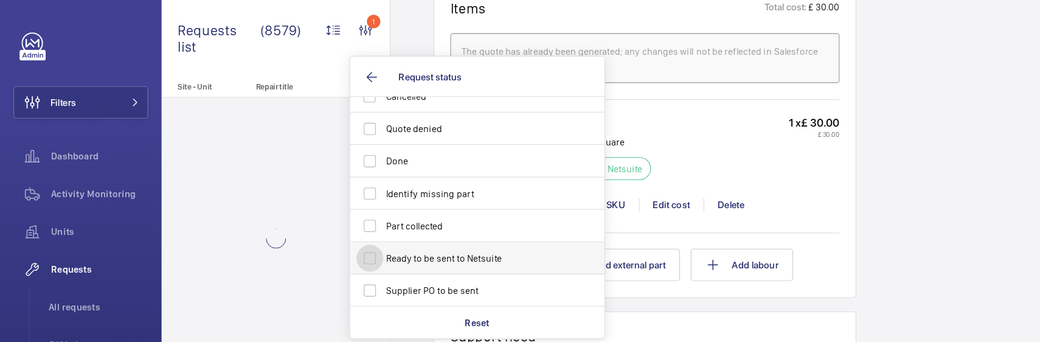
click at [340, 231] on input "Ready to be sent to Netsuite" at bounding box center [334, 233] width 24 height 24
checkbox input "true"
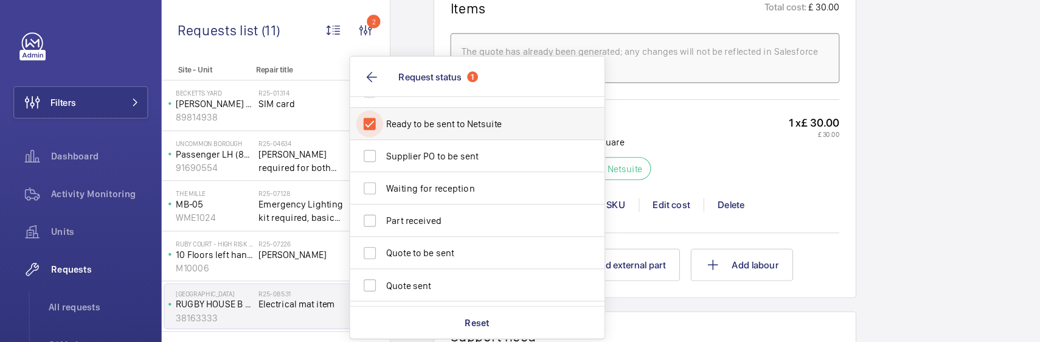
scroll to position [249, 0]
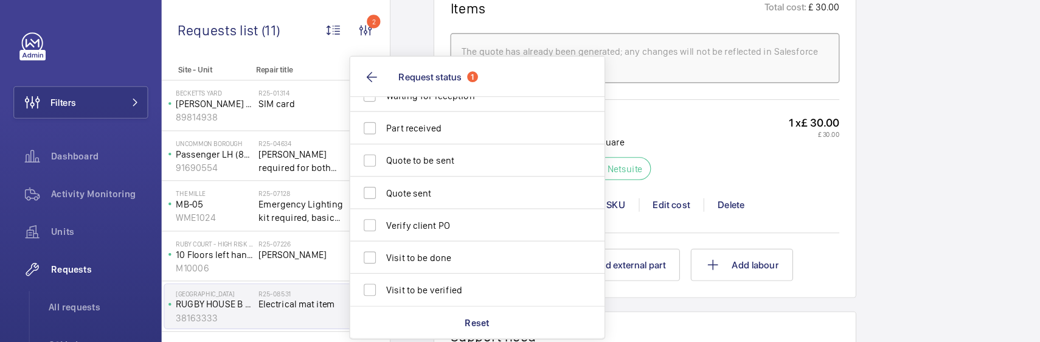
click at [377, 46] on div "Engineers requests R25-08531 The repair request was created on [DATE] for an el…" at bounding box center [696, 50] width 687 height 1415
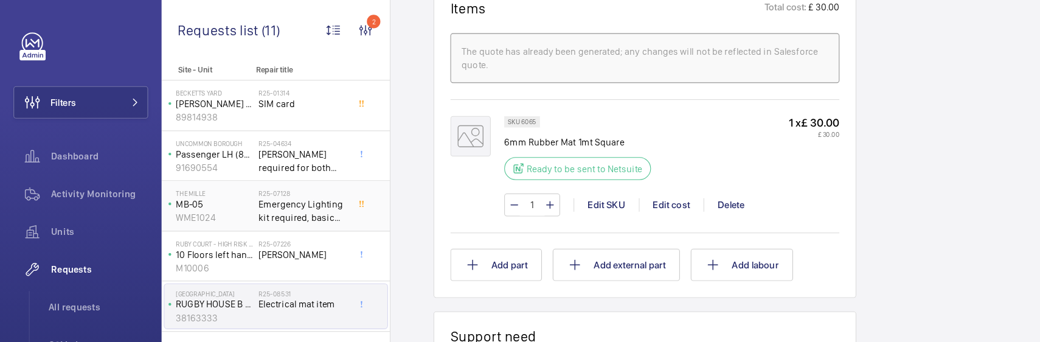
click at [311, 190] on span "Emergency Lighting kit required, basic small one is fine." at bounding box center [273, 190] width 80 height 24
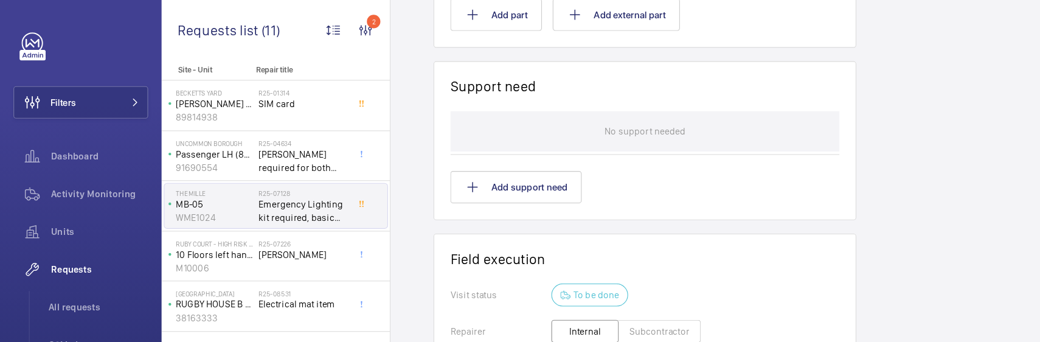
scroll to position [1059, 0]
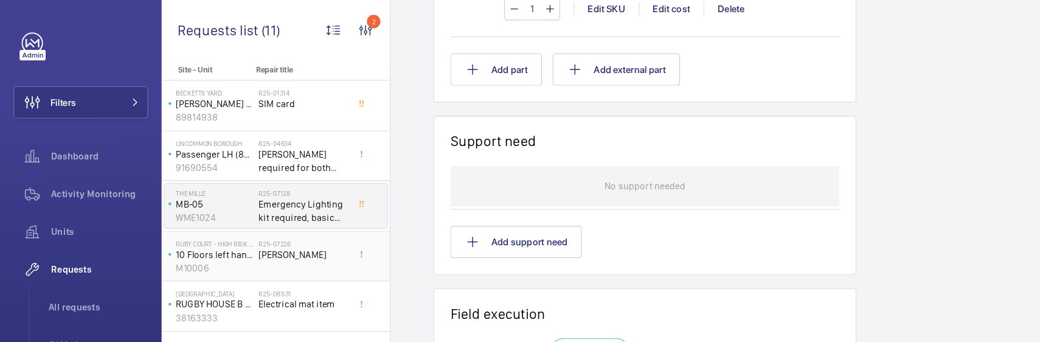
click at [286, 230] on span "[PERSON_NAME]" at bounding box center [273, 230] width 80 height 12
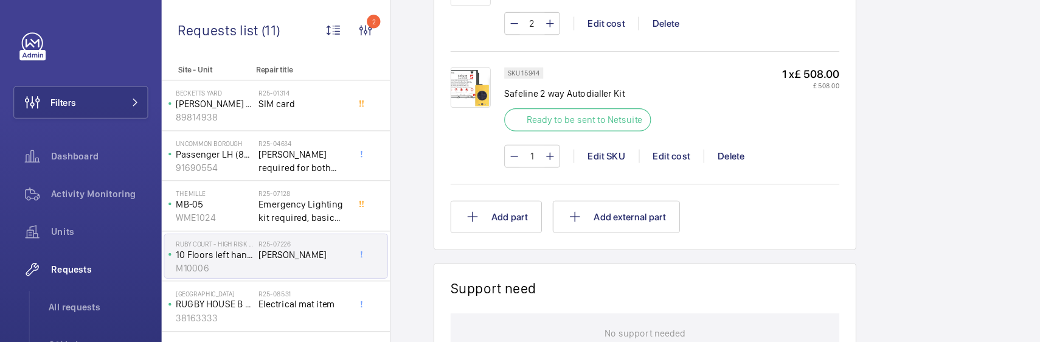
scroll to position [886, 0]
click at [303, 89] on span "SIM card" at bounding box center [273, 94] width 80 height 12
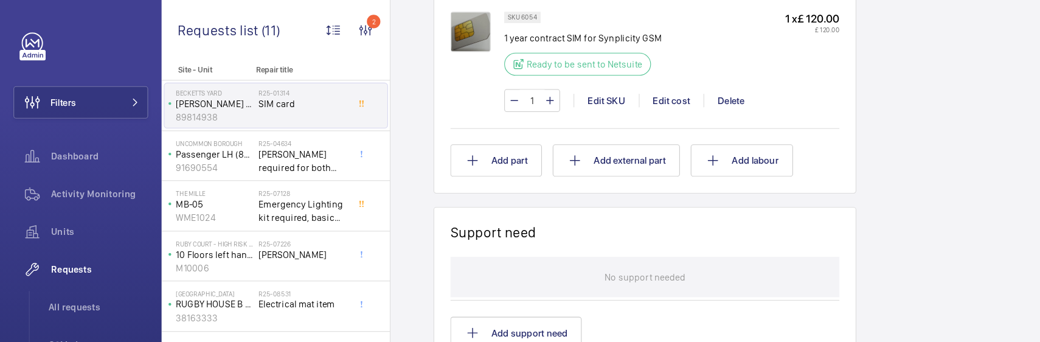
scroll to position [695, 0]
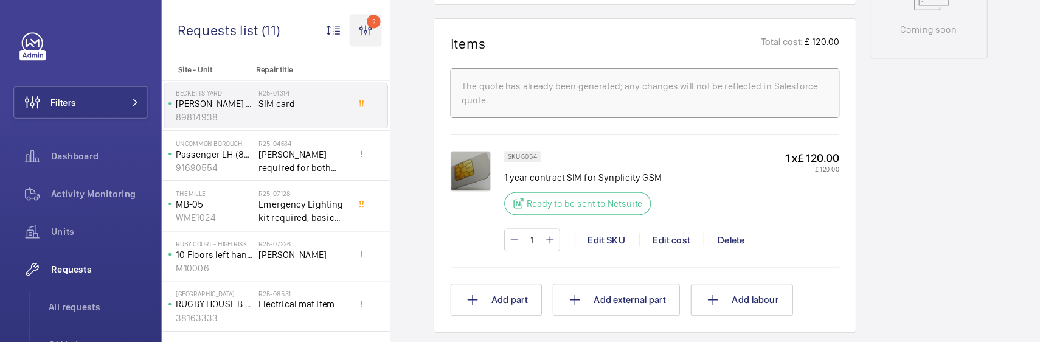
click at [330, 32] on wm-front-icon-button "2" at bounding box center [330, 27] width 29 height 29
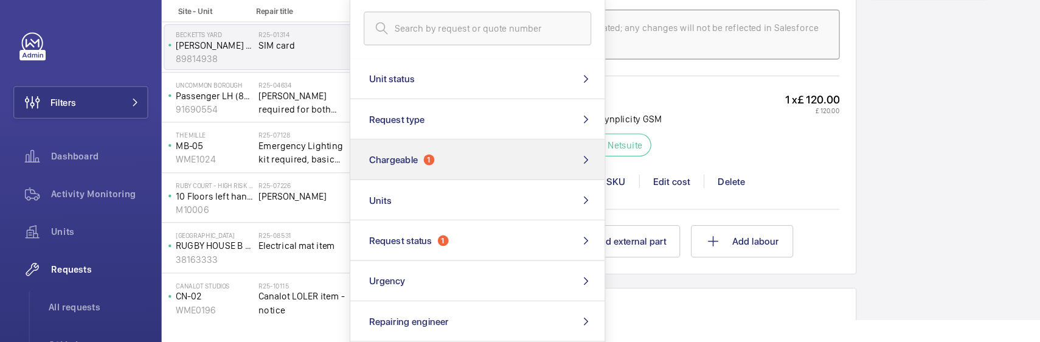
scroll to position [54, 0]
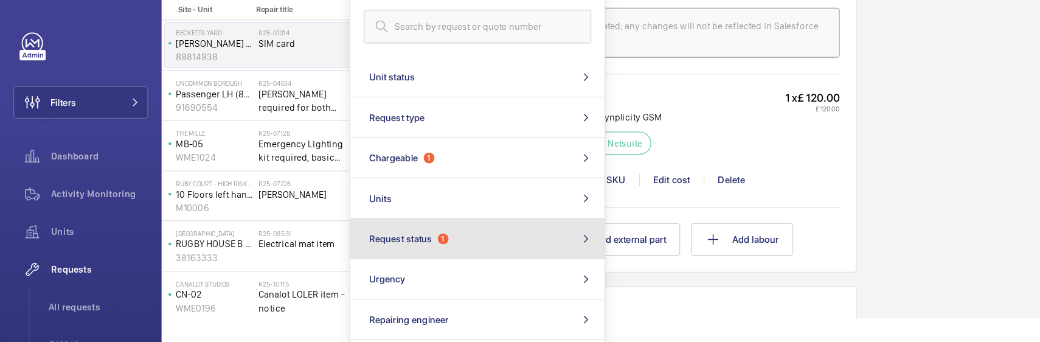
click at [372, 217] on span "Request status" at bounding box center [361, 216] width 57 height 10
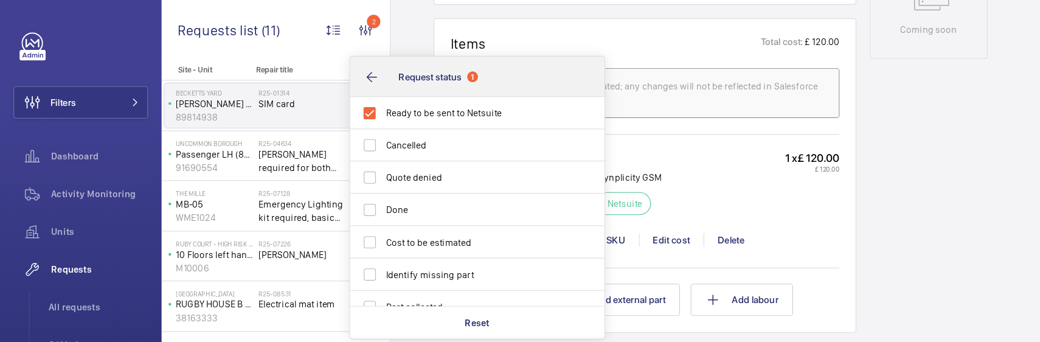
scroll to position [0, 0]
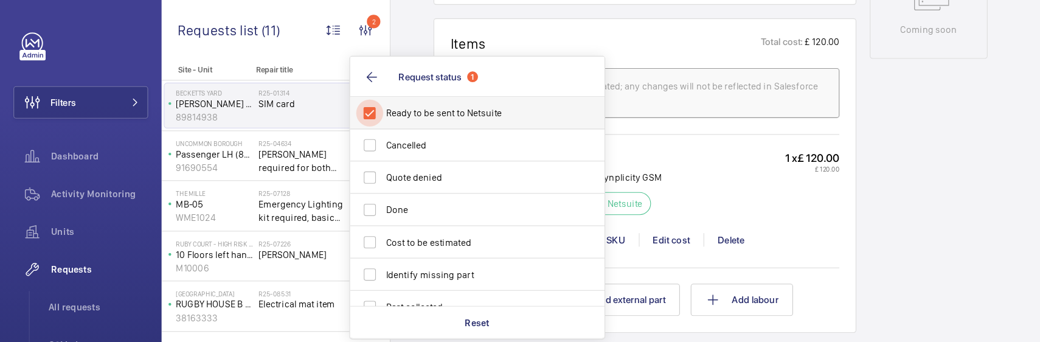
click at [336, 100] on input "Ready to be sent to Netsuite" at bounding box center [334, 102] width 24 height 24
checkbox input "false"
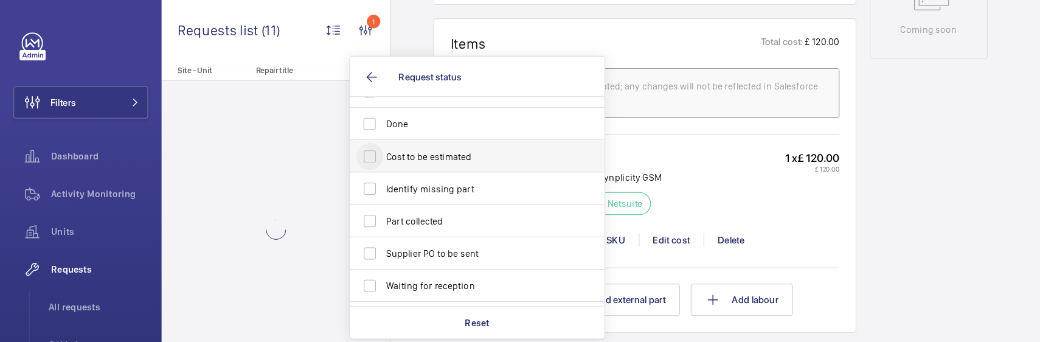
scroll to position [74, 0]
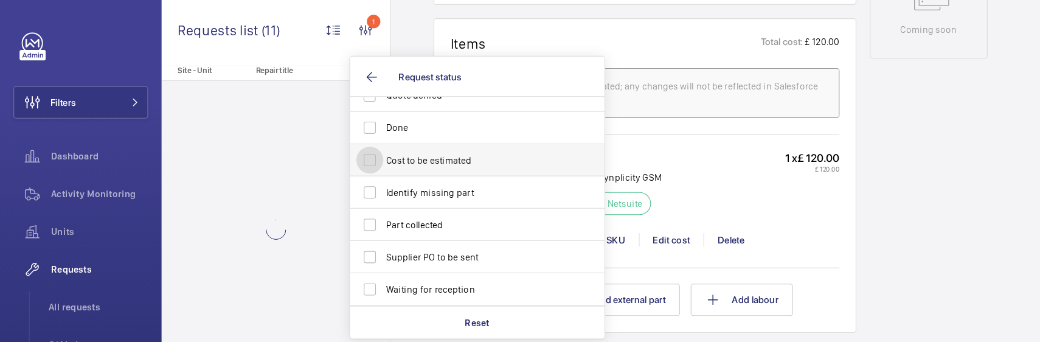
click at [332, 147] on input "Cost to be estimated" at bounding box center [334, 145] width 24 height 24
checkbox input "true"
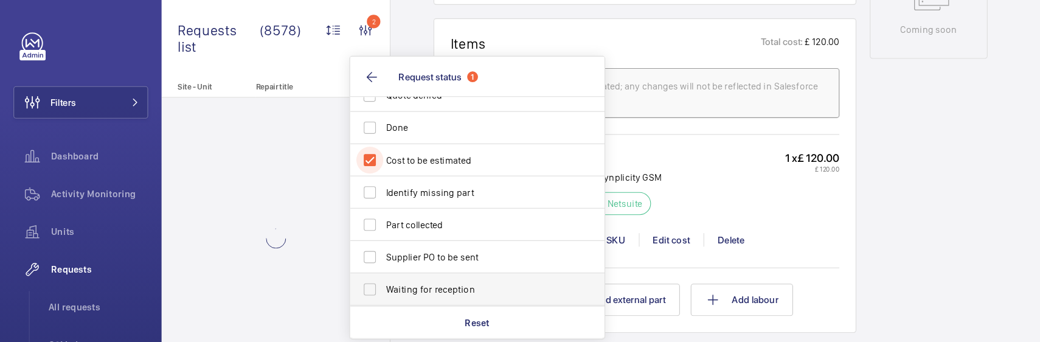
scroll to position [249, 0]
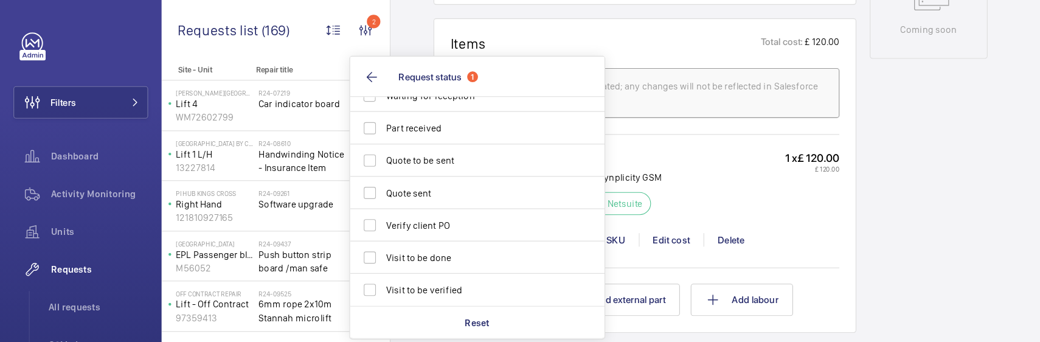
click at [661, 173] on div "SKU 6054 1 year contract SIM for Synplicity GSM Ready to be sent to Netsuite 1 …" at bounding box center [606, 168] width 303 height 65
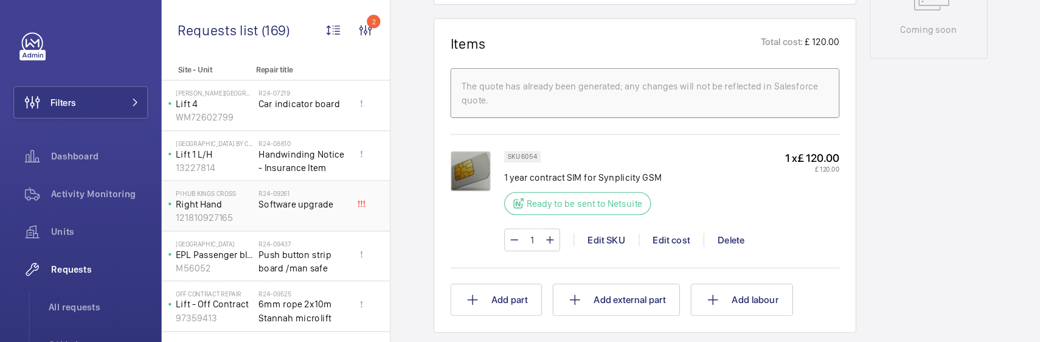
click at [315, 186] on div "R24-09261 Software upgrade" at bounding box center [275, 186] width 85 height 40
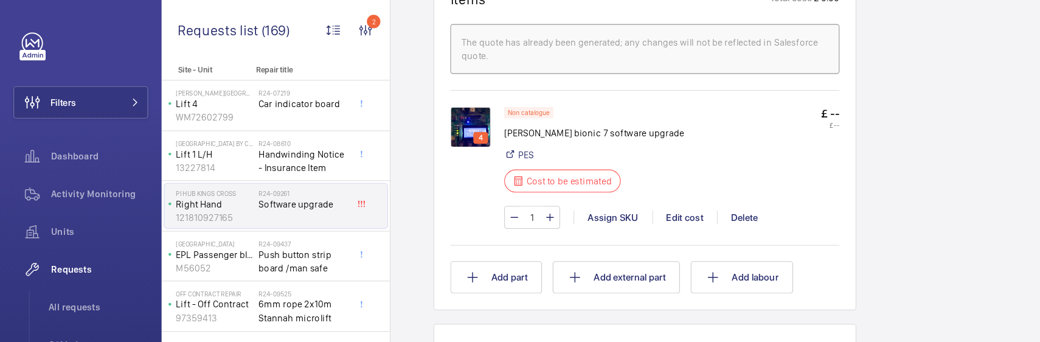
scroll to position [790, 0]
